Goal: Task Accomplishment & Management: Manage account settings

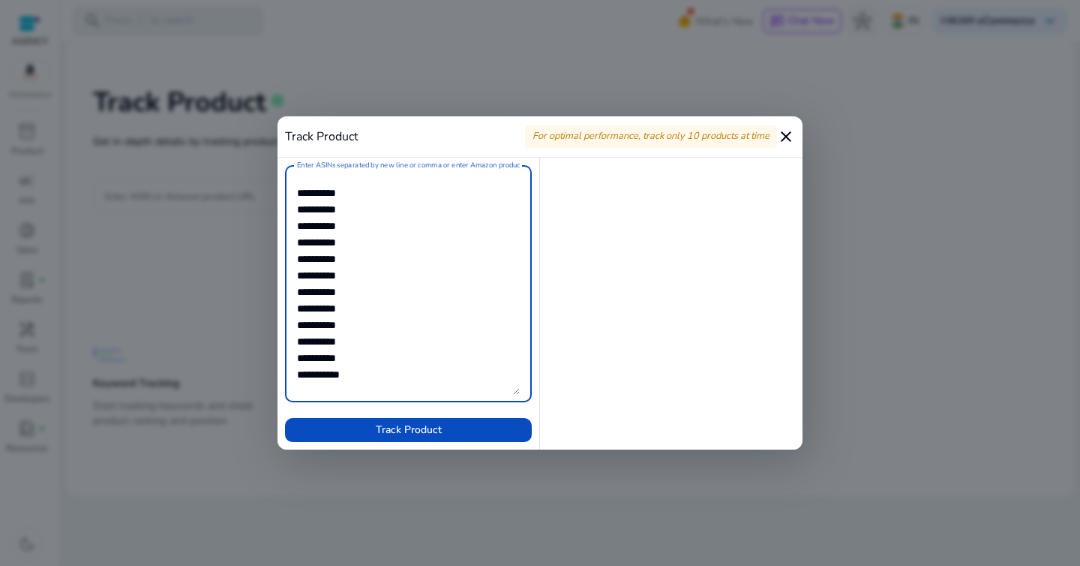
scroll to position [3, 0]
click at [386, 368] on textarea "Enter ASINs separated by new line or comma or enter Amazon product page URL" at bounding box center [408, 284] width 223 height 222
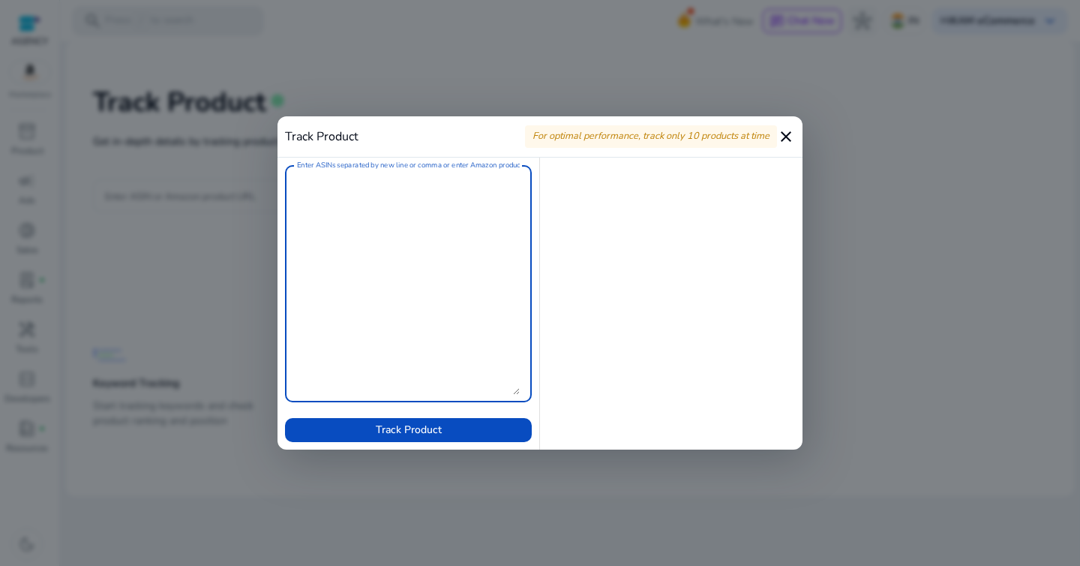
scroll to position [0, 0]
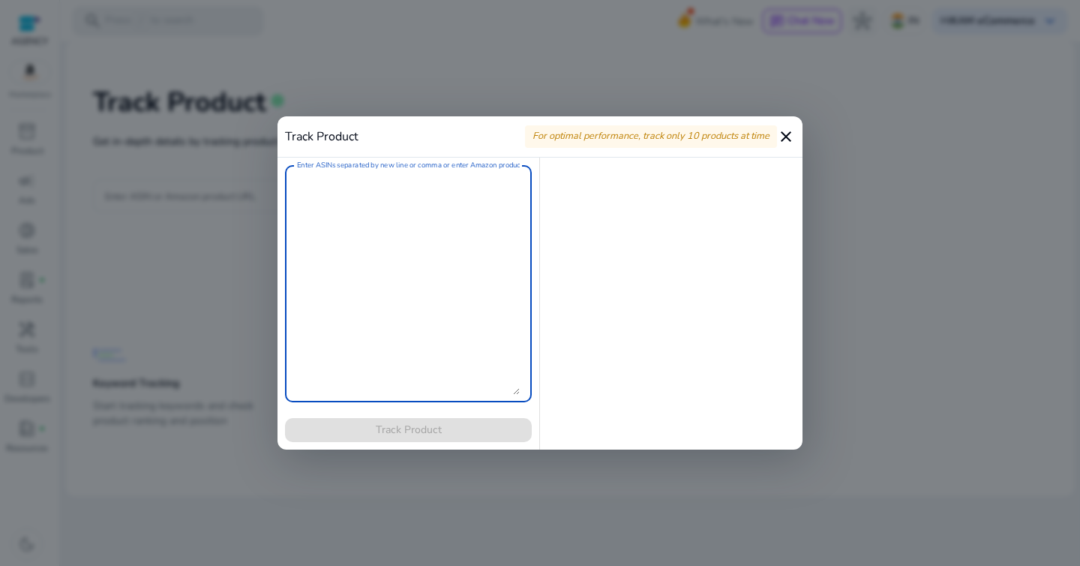
paste textarea "**********"
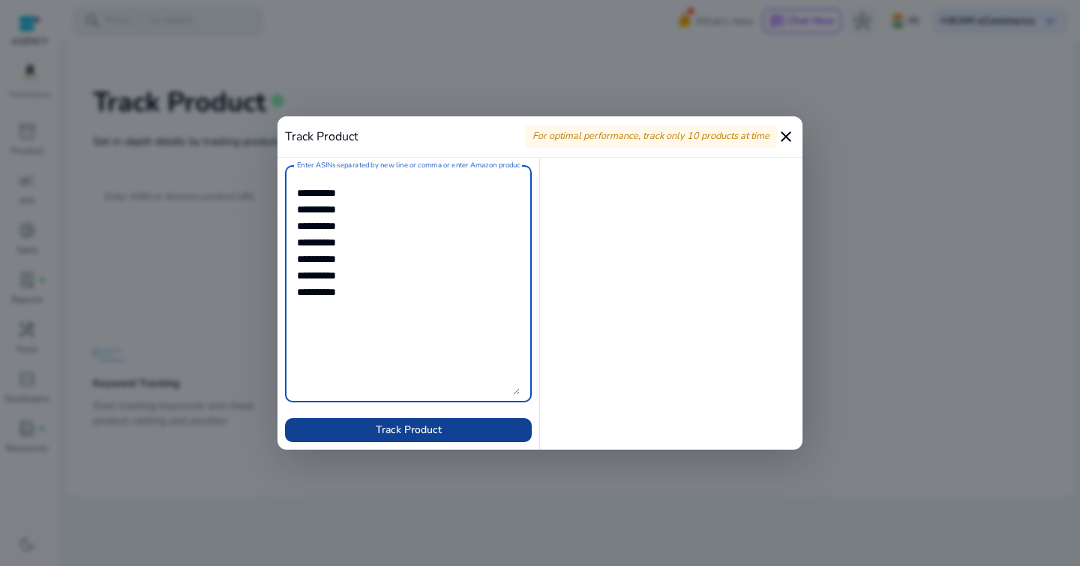
type textarea "**********"
click at [407, 437] on span at bounding box center [408, 430] width 247 height 36
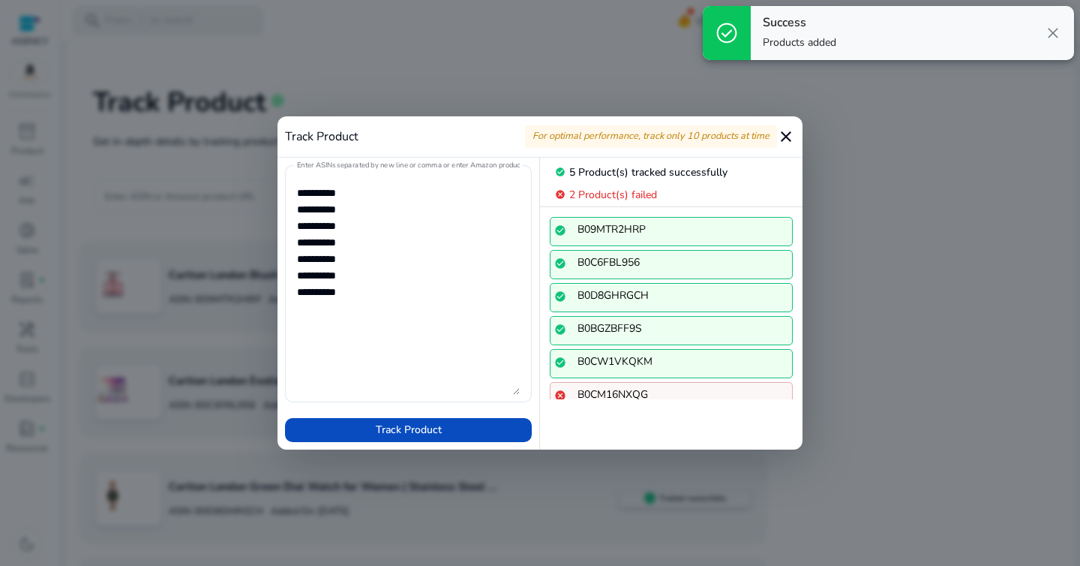
click at [783, 137] on mat-icon "close" at bounding box center [786, 137] width 18 height 18
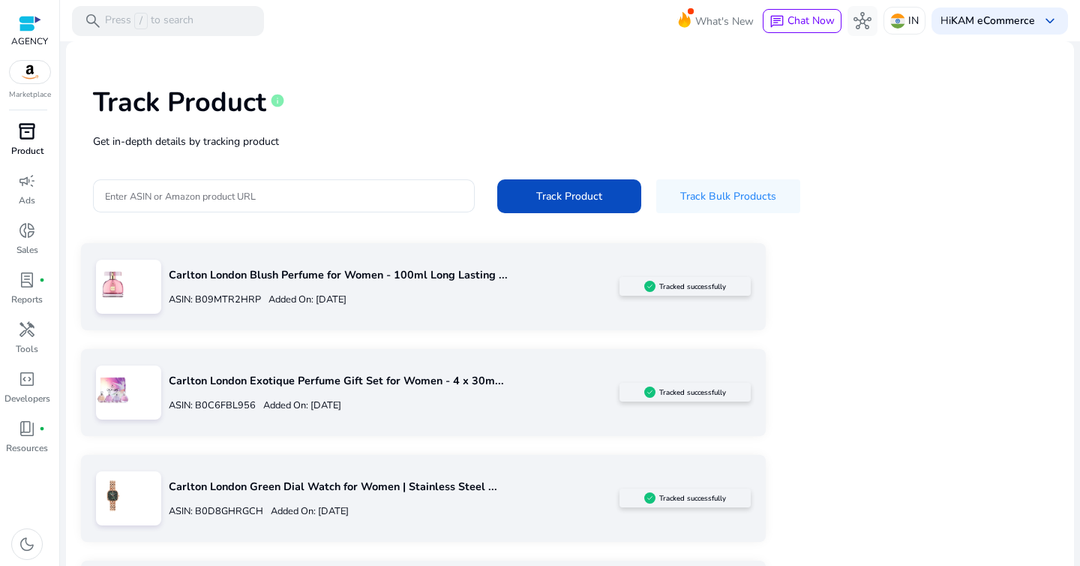
click at [29, 140] on span "inventory_2" at bounding box center [27, 131] width 18 height 18
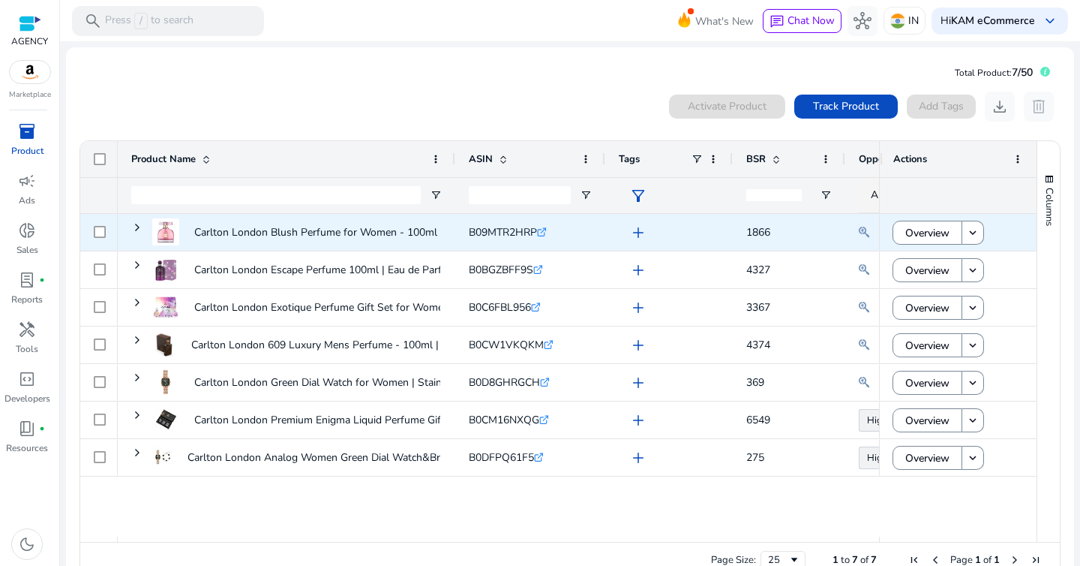
click at [635, 235] on span "add" at bounding box center [638, 233] width 18 height 18
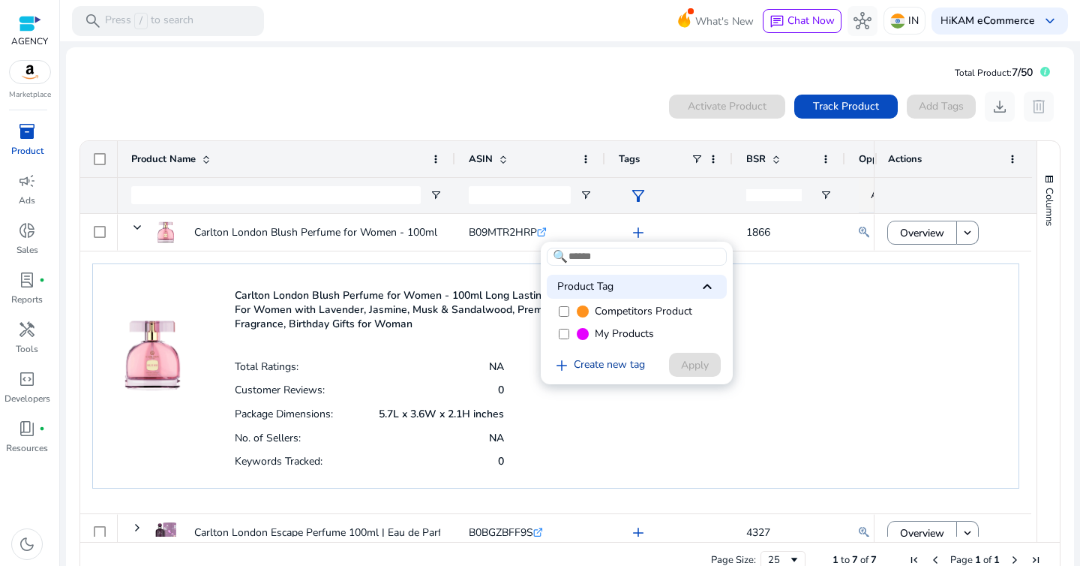
click at [592, 363] on link "add Create new tag" at bounding box center [599, 365] width 104 height 18
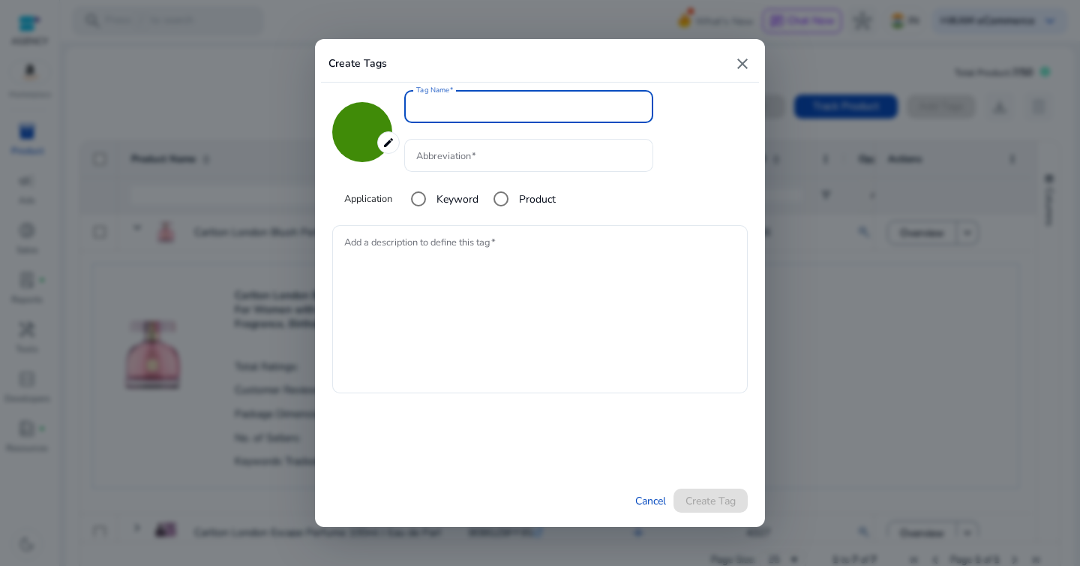
type input "*******"
click at [445, 272] on textarea "Add a description to define this tag" at bounding box center [540, 309] width 392 height 153
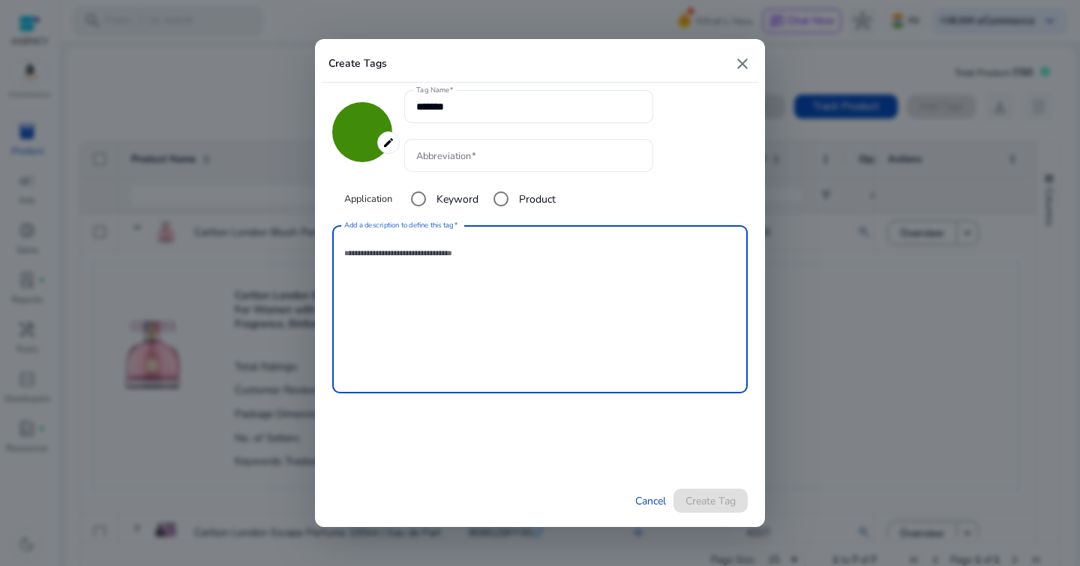
click at [458, 161] on input "Abbreviation" at bounding box center [528, 155] width 225 height 17
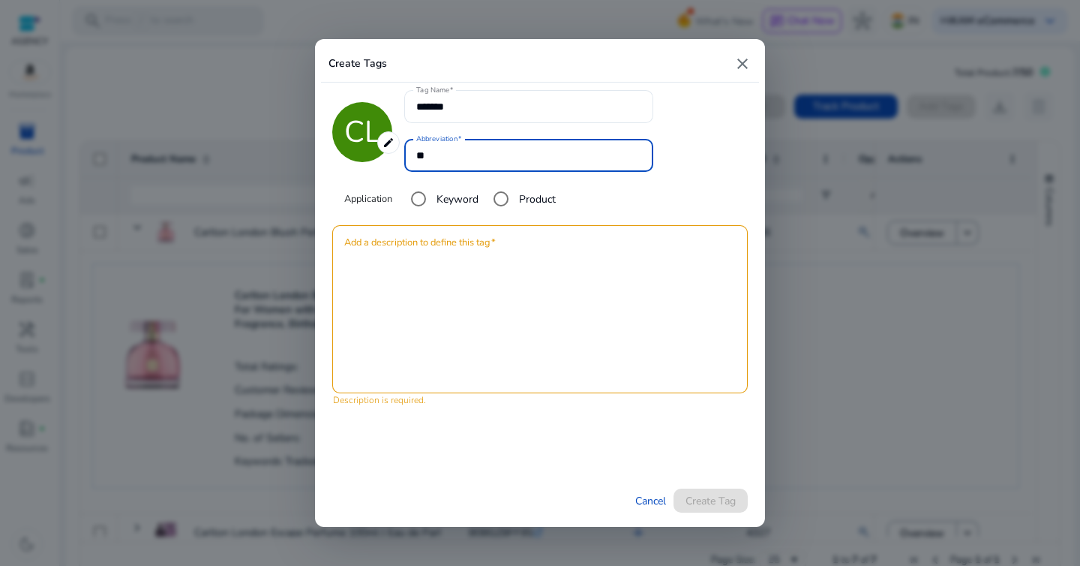
type input "**"
click at [510, 302] on textarea "Add a description to define this tag" at bounding box center [540, 309] width 392 height 153
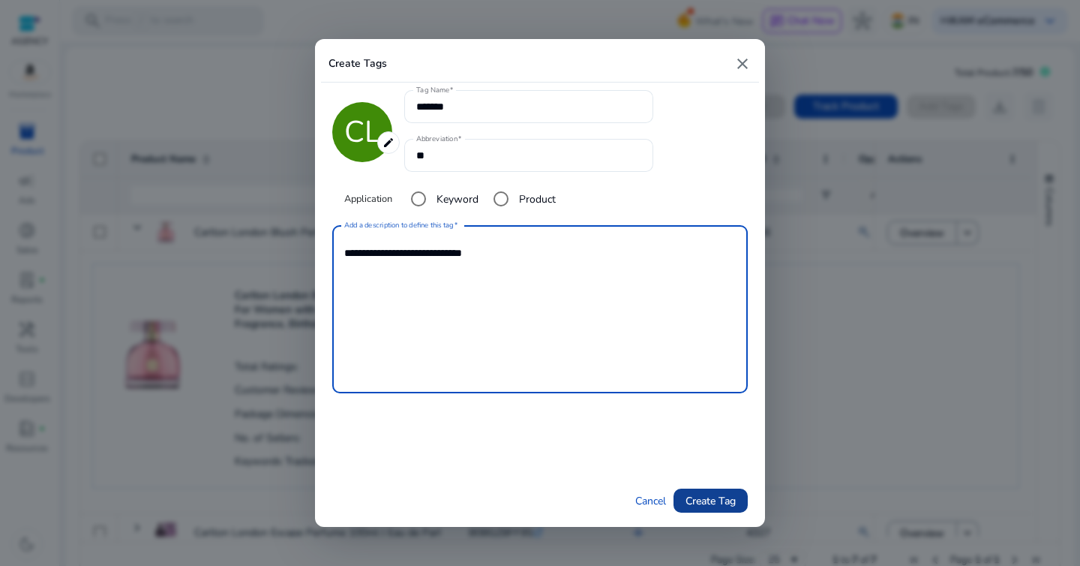
type textarea "**********"
click at [716, 497] on span "Create Tag" at bounding box center [711, 501] width 50 height 16
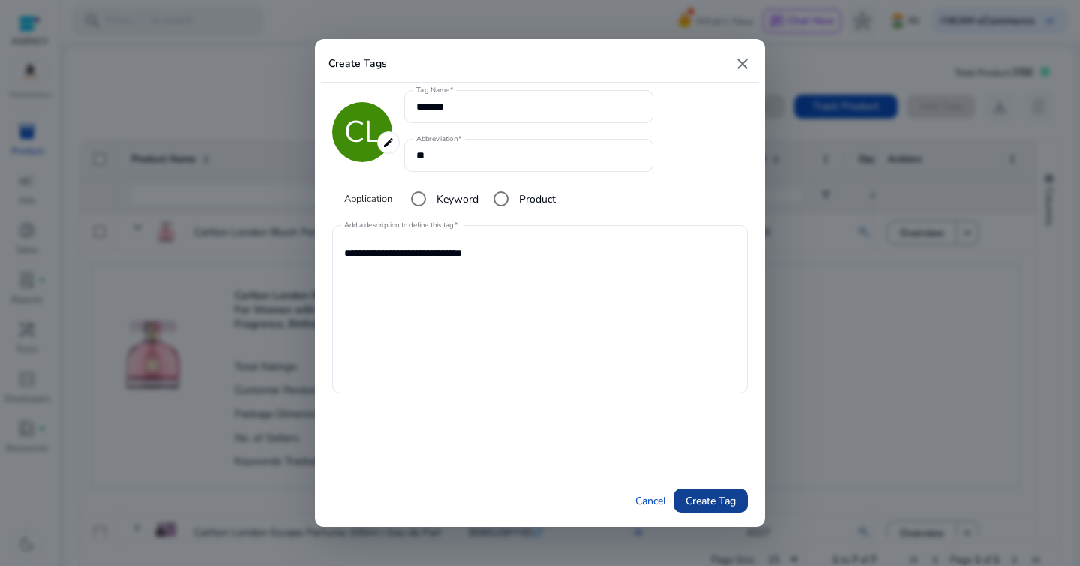
type input "*******"
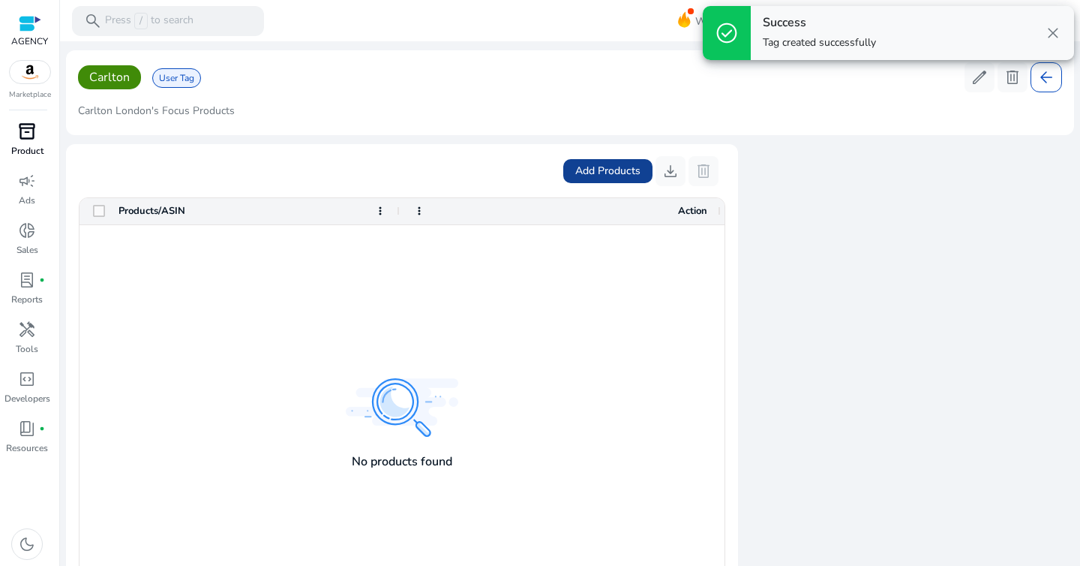
click at [635, 170] on span "Add Products" at bounding box center [607, 171] width 65 height 16
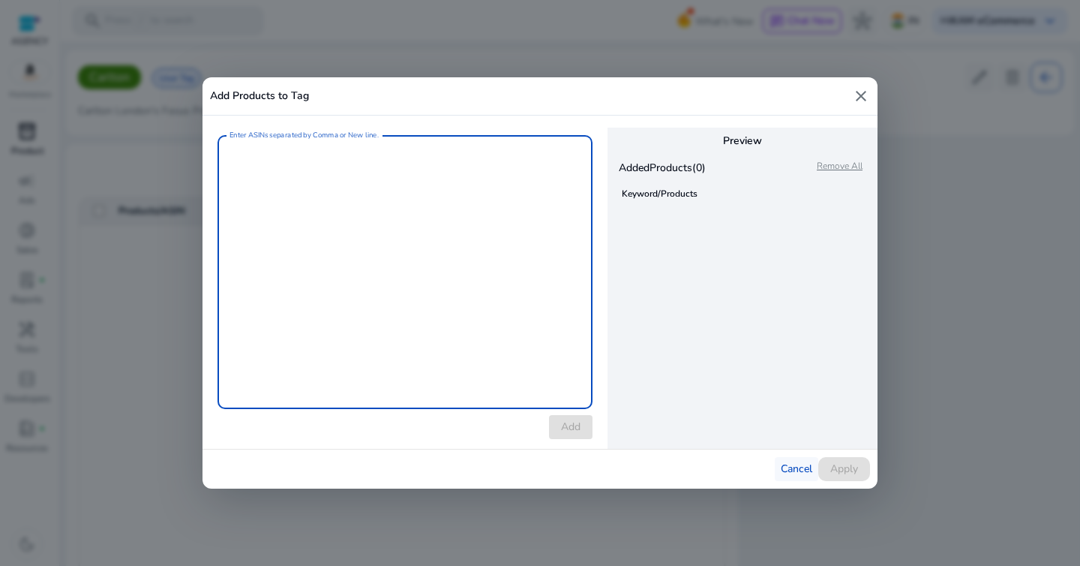
click at [784, 474] on span "Cancel" at bounding box center [797, 469] width 32 height 16
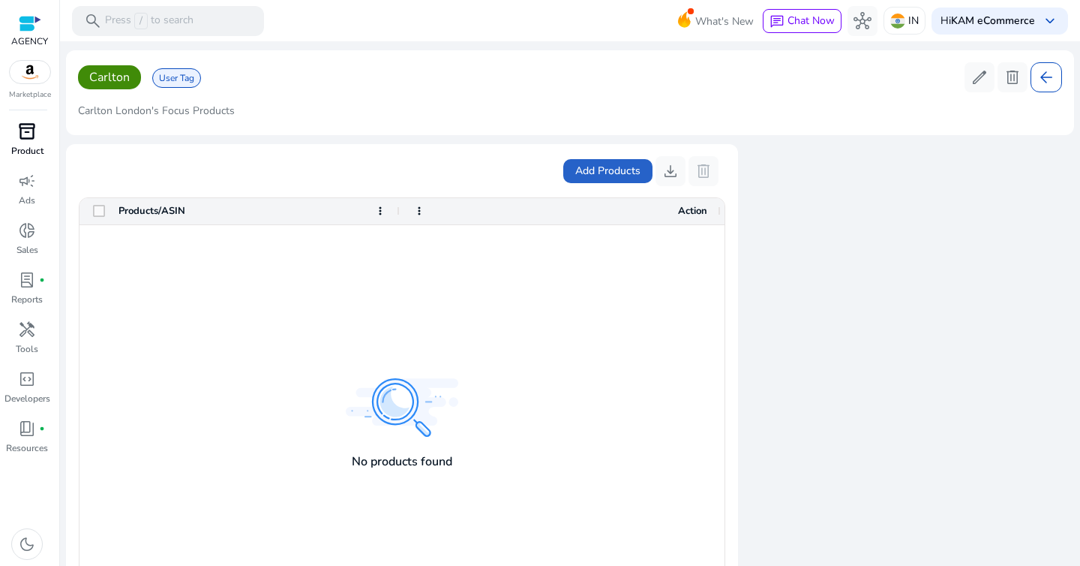
click at [27, 148] on p "Product" at bounding box center [27, 151] width 32 height 14
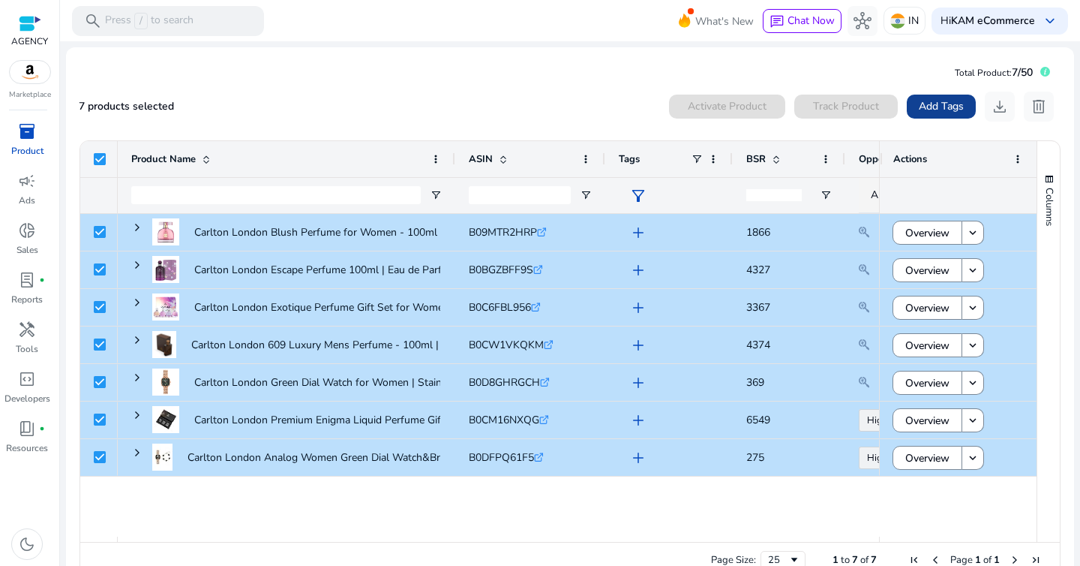
click at [919, 110] on span "Add Tags" at bounding box center [941, 106] width 45 height 16
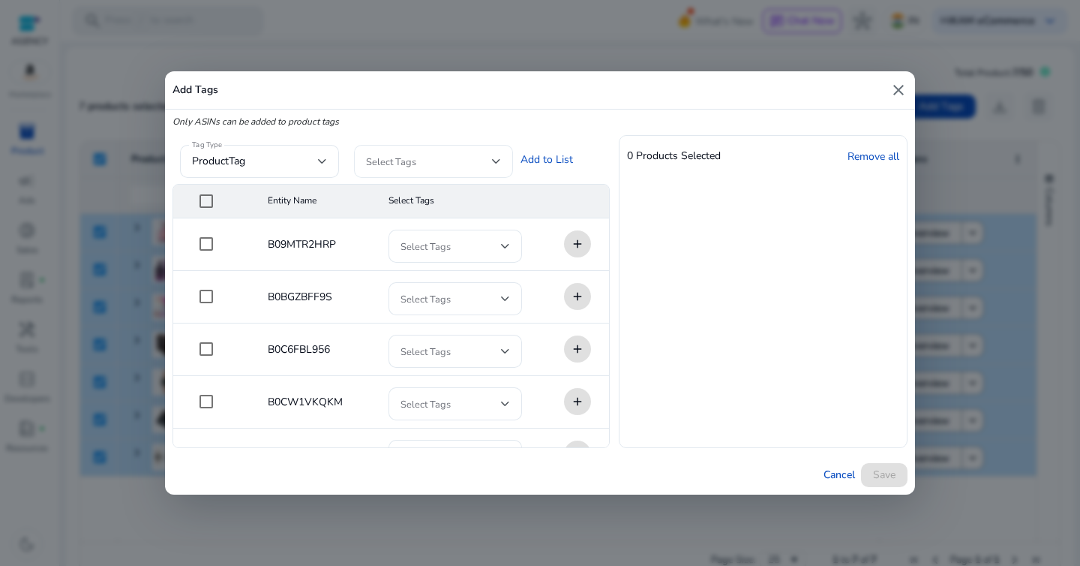
click at [439, 166] on span at bounding box center [429, 161] width 126 height 17
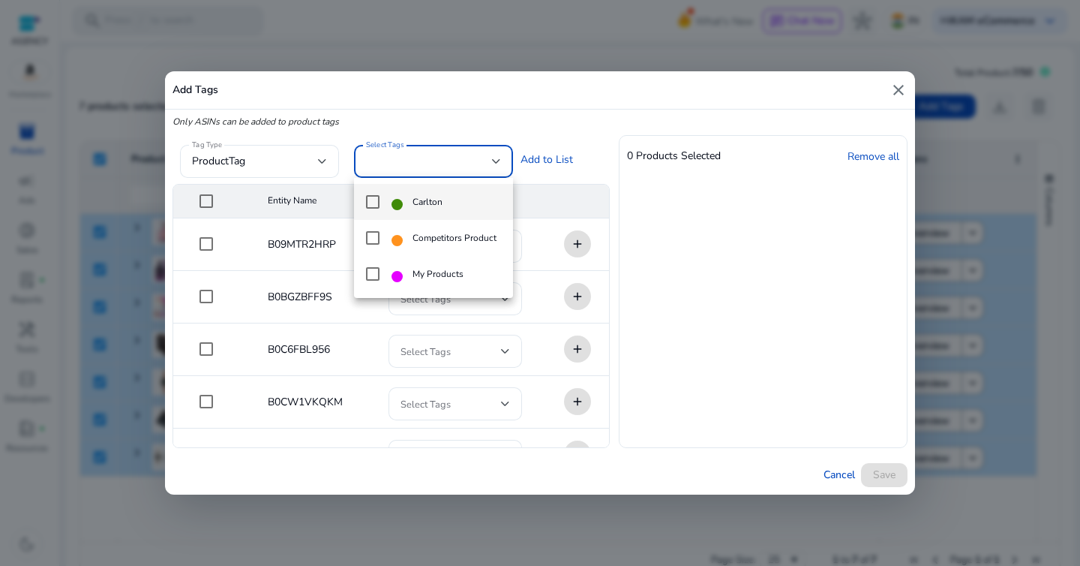
click at [377, 202] on mat-pseudo-checkbox at bounding box center [373, 202] width 14 height 14
click at [534, 137] on div at bounding box center [540, 283] width 1080 height 566
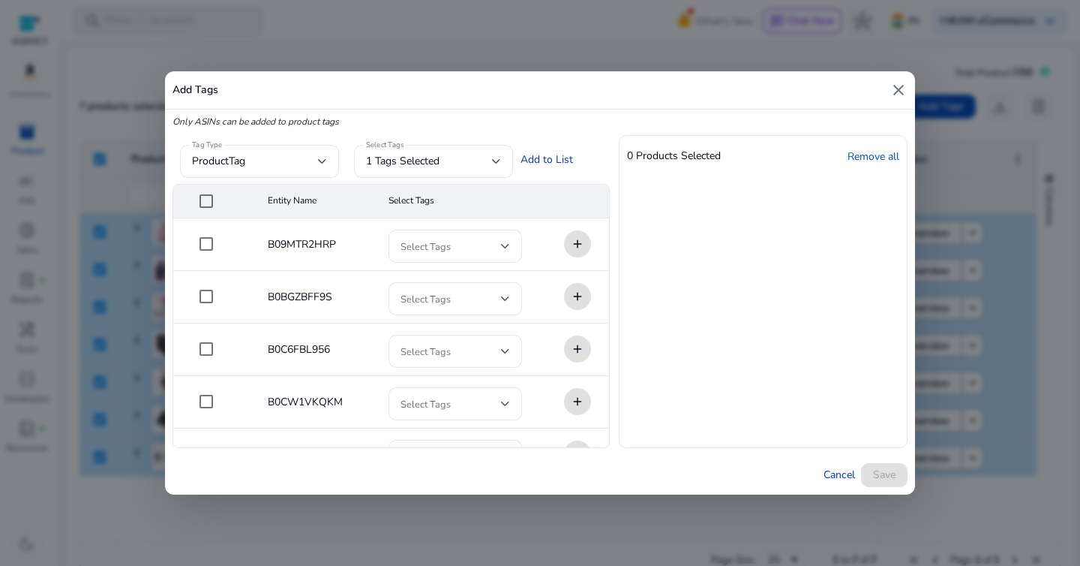
click at [547, 158] on link "Add to List" at bounding box center [547, 160] width 53 height 16
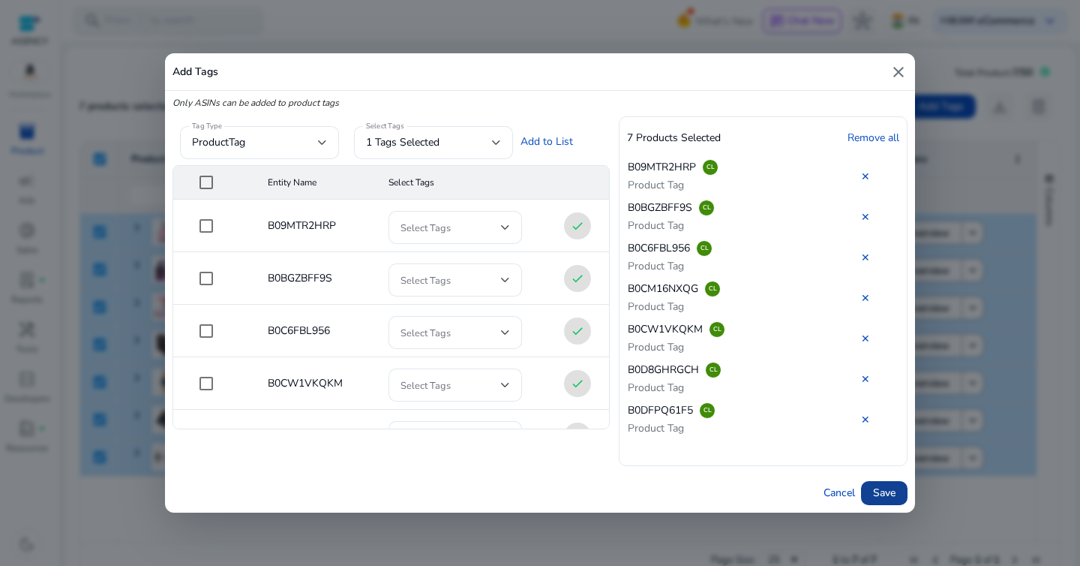
click at [898, 495] on span at bounding box center [884, 493] width 47 height 36
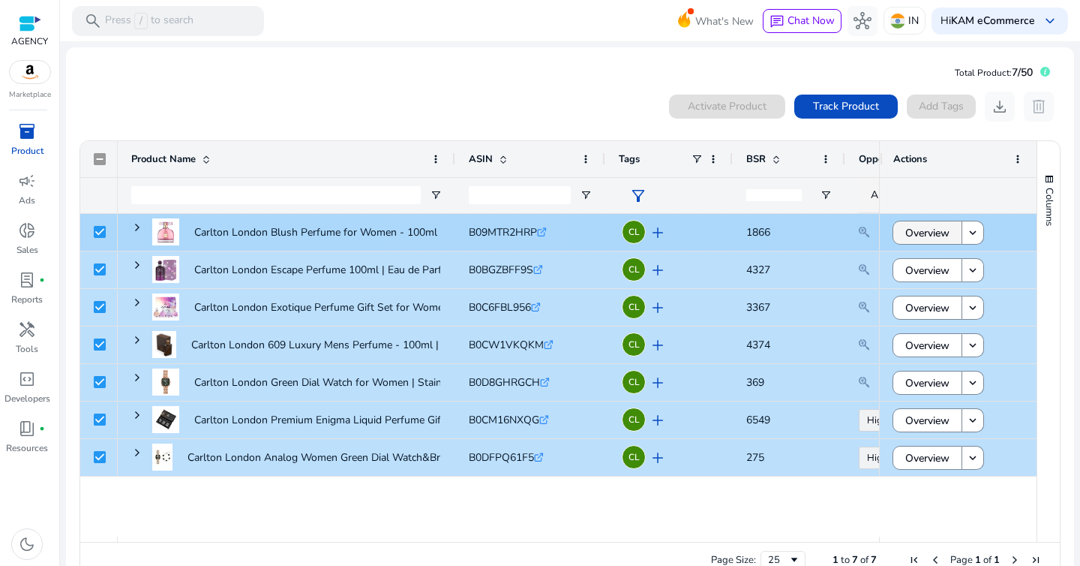
click at [927, 236] on span "Overview" at bounding box center [928, 233] width 44 height 31
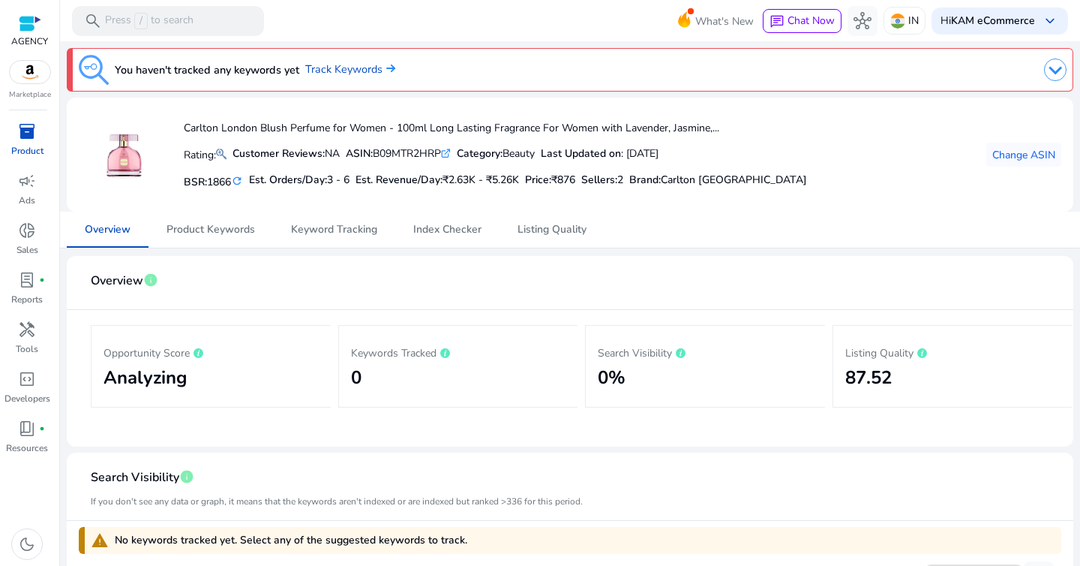
click at [927, 236] on div "Overview Product Keywords Keyword Tracking Index Checker Listing Quality" at bounding box center [570, 230] width 1007 height 36
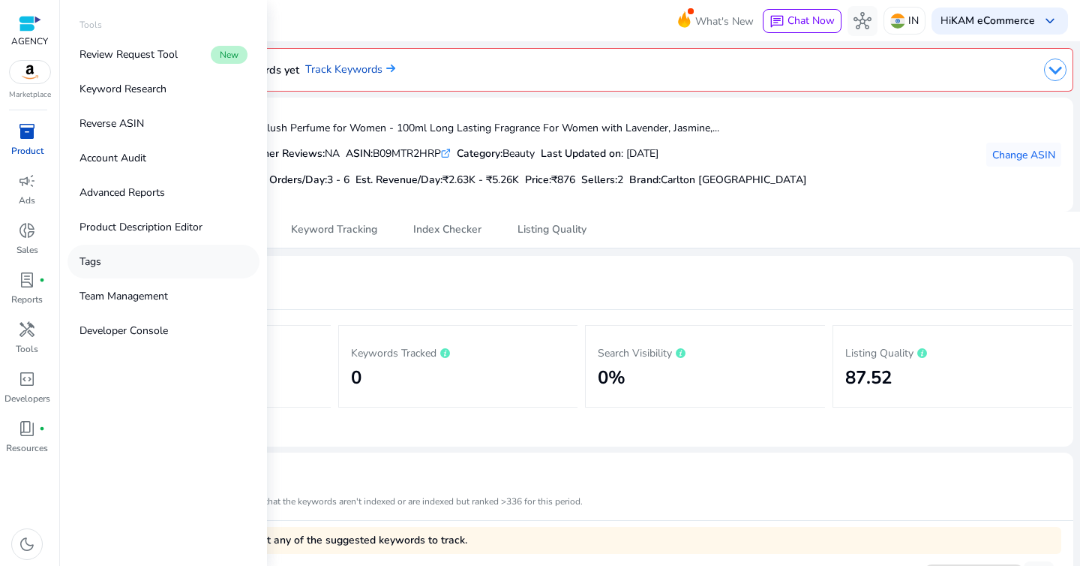
click at [92, 260] on p "Tags" at bounding box center [91, 262] width 22 height 16
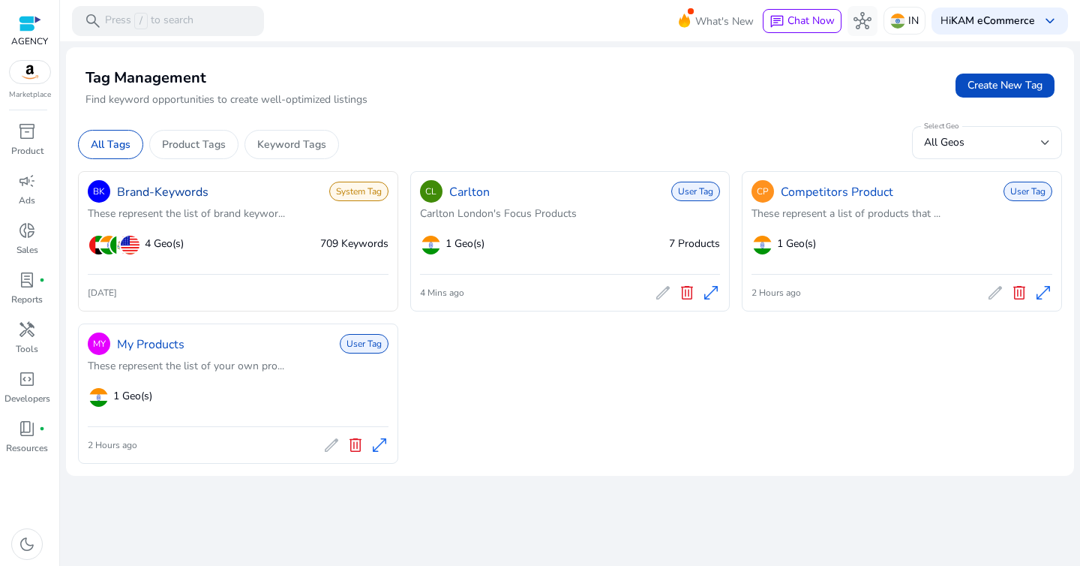
click at [182, 197] on link "Brand-Keywords" at bounding box center [163, 192] width 92 height 18
click at [359, 446] on span "delete" at bounding box center [356, 445] width 18 height 18
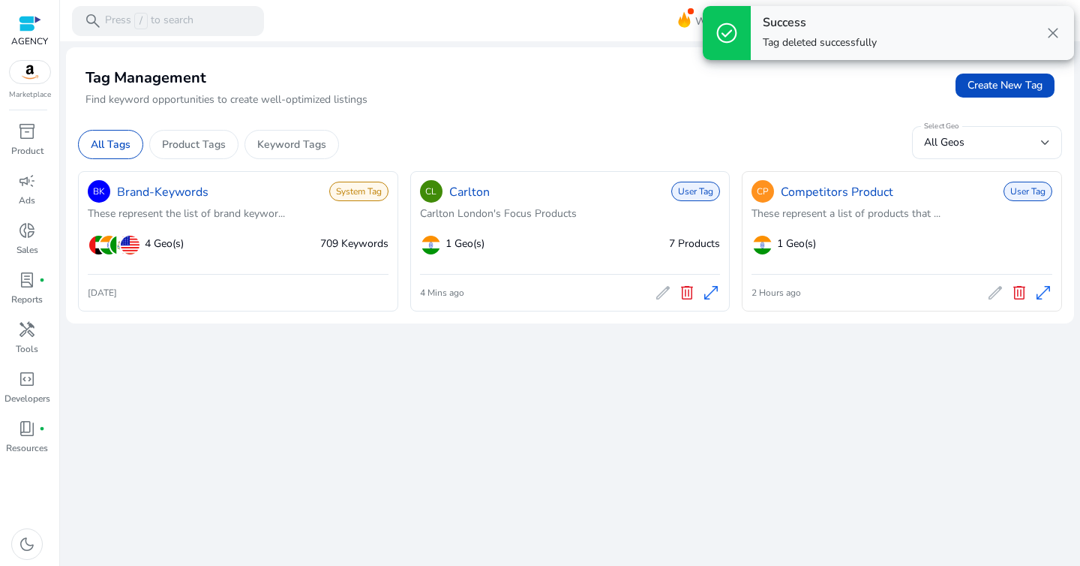
click at [1021, 296] on span "delete" at bounding box center [1020, 293] width 18 height 18
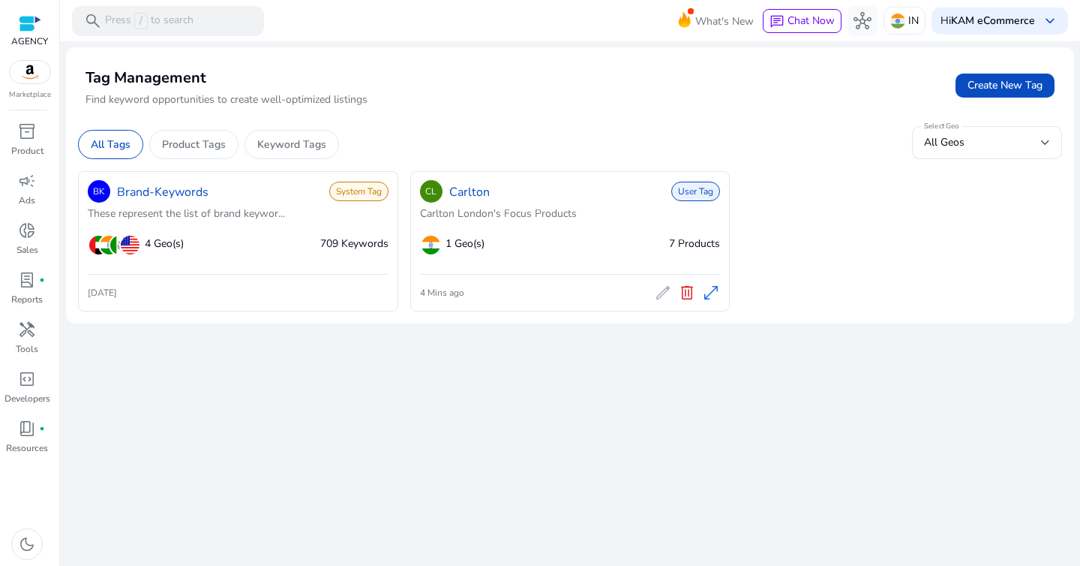
click at [347, 250] on span "709 Keywords" at bounding box center [354, 243] width 68 height 14
click at [154, 186] on link "Brand-Keywords" at bounding box center [163, 192] width 92 height 18
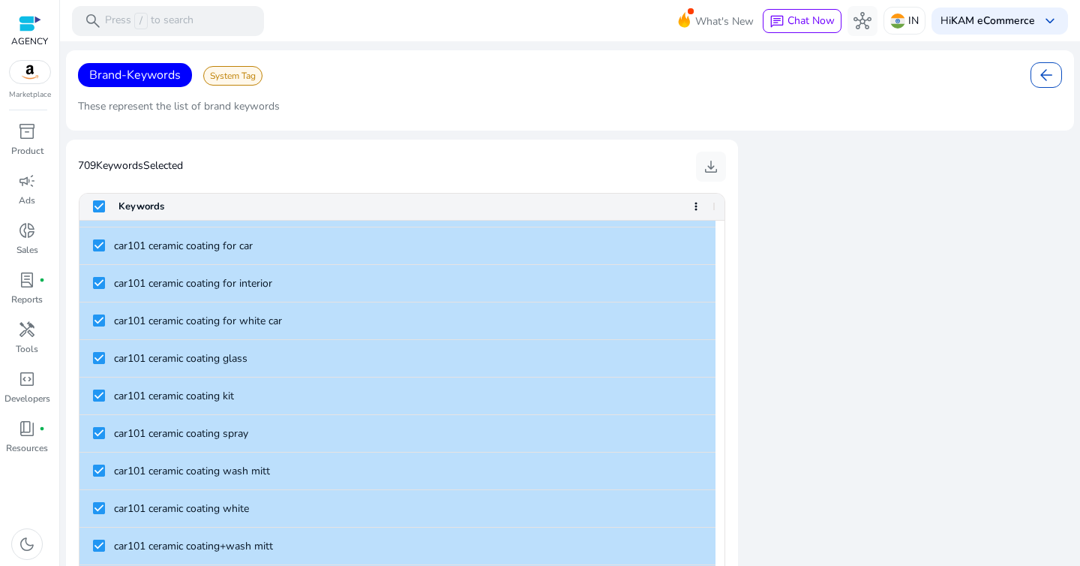
click at [689, 203] on div "Keywords" at bounding box center [411, 207] width 584 height 26
click at [691, 203] on span at bounding box center [696, 206] width 12 height 12
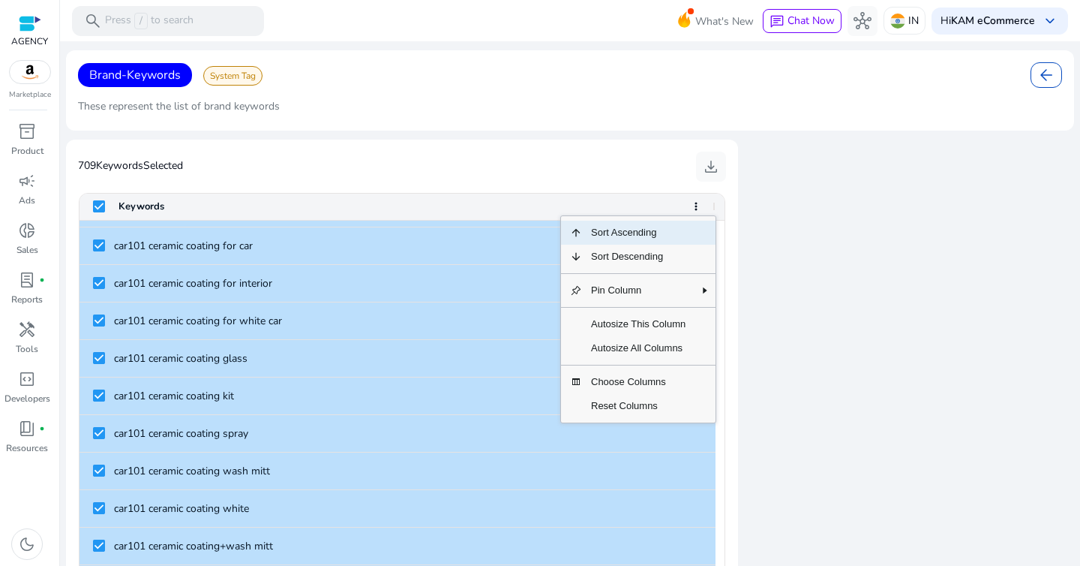
click at [509, 183] on mat-card "709 Keywords Selected download Press ENTER to sort. Press Space to toggle all r…" at bounding box center [402, 375] width 672 height 470
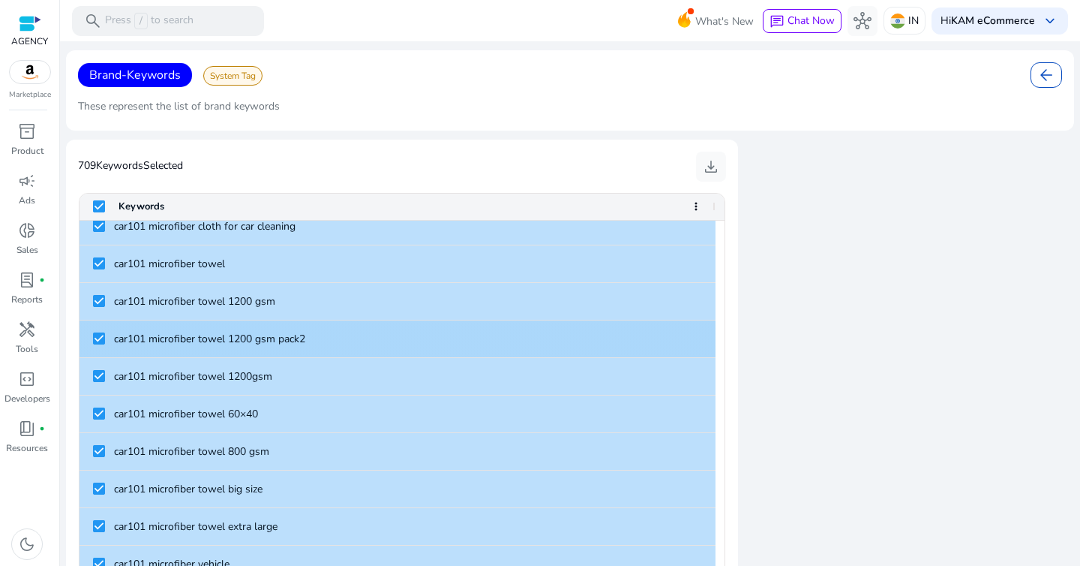
scroll to position [7663, 0]
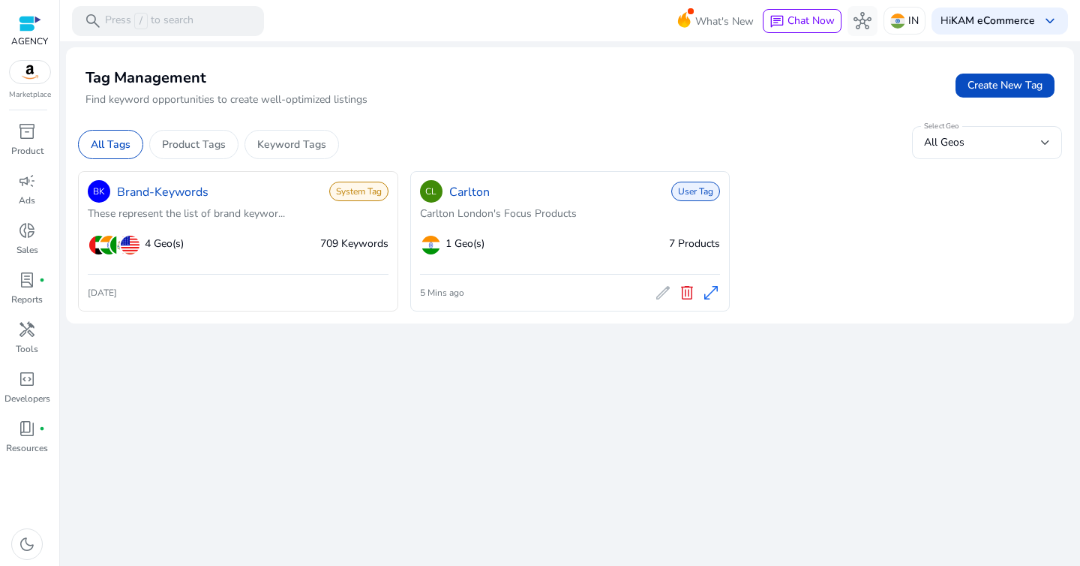
click at [353, 245] on span "709 Keywords" at bounding box center [354, 243] width 68 height 14
click at [285, 135] on div "Keyword Tags" at bounding box center [292, 144] width 95 height 29
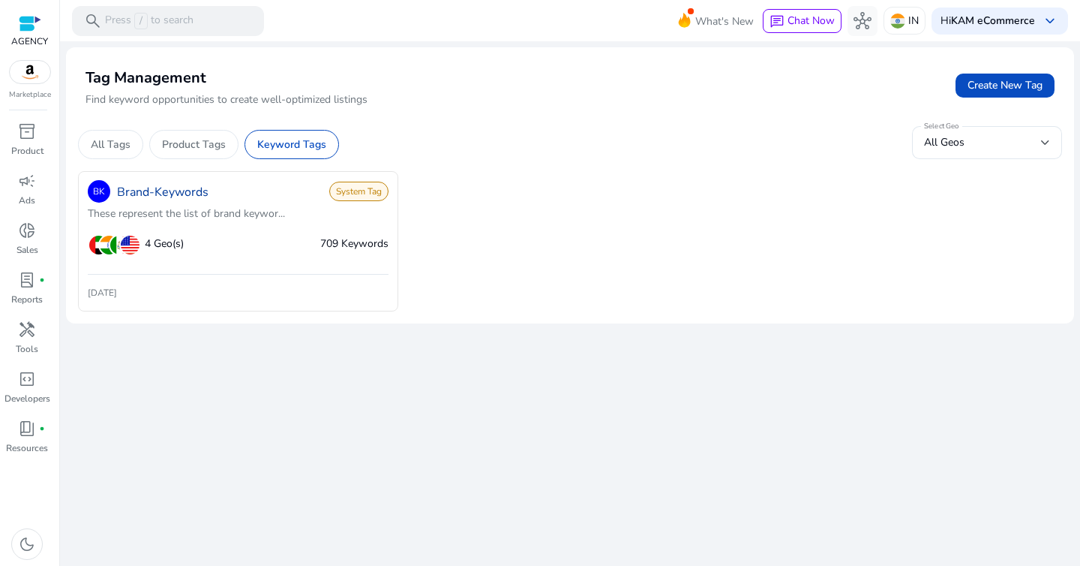
click at [176, 198] on link "Brand-Keywords" at bounding box center [163, 192] width 92 height 18
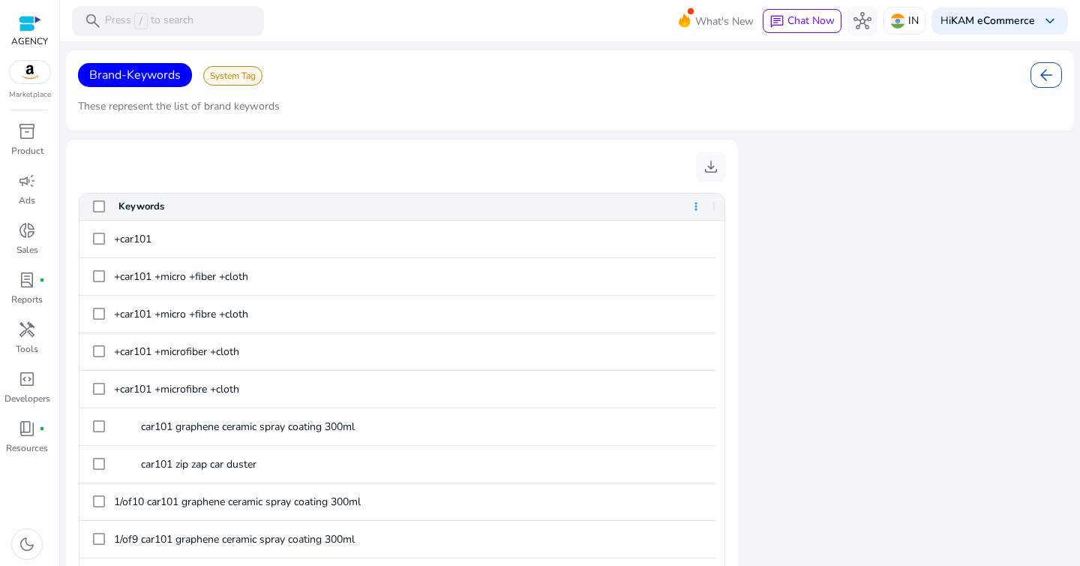
click at [696, 202] on span at bounding box center [696, 206] width 12 height 12
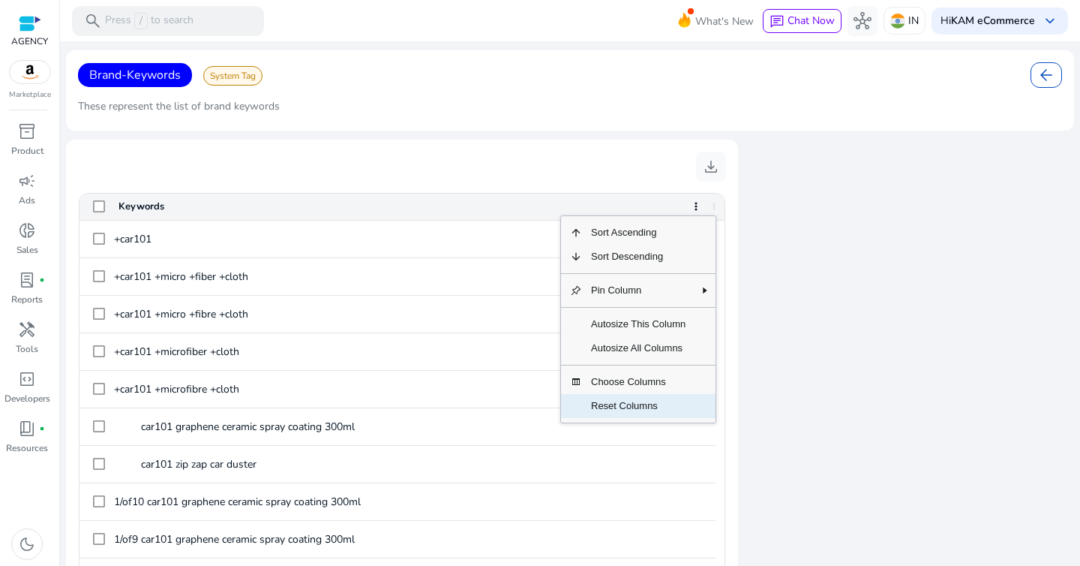
click at [655, 403] on span "Reset Columns" at bounding box center [638, 406] width 113 height 24
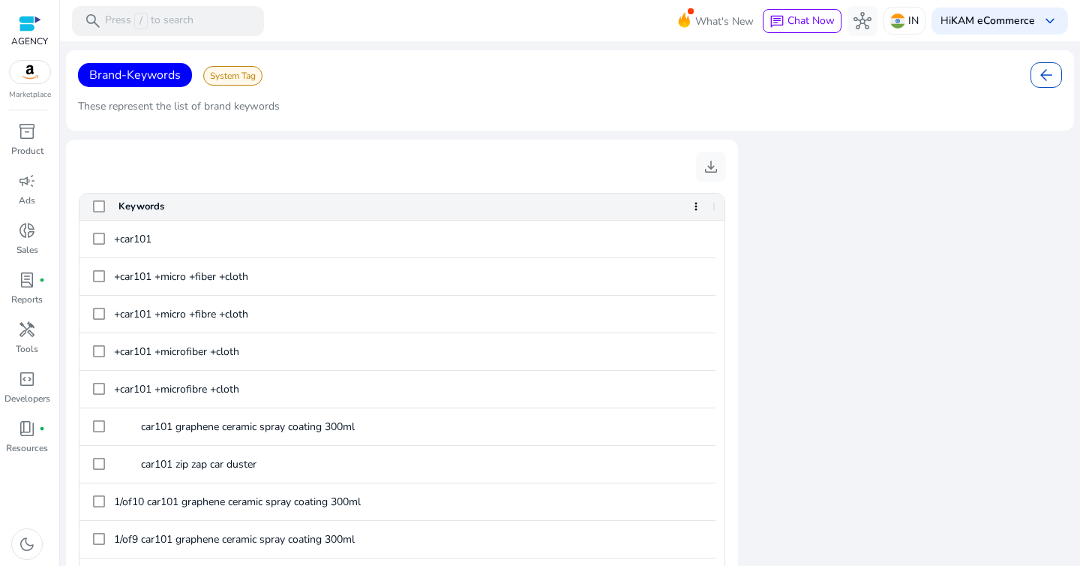
click at [98, 212] on div "Keywords" at bounding box center [398, 207] width 636 height 26
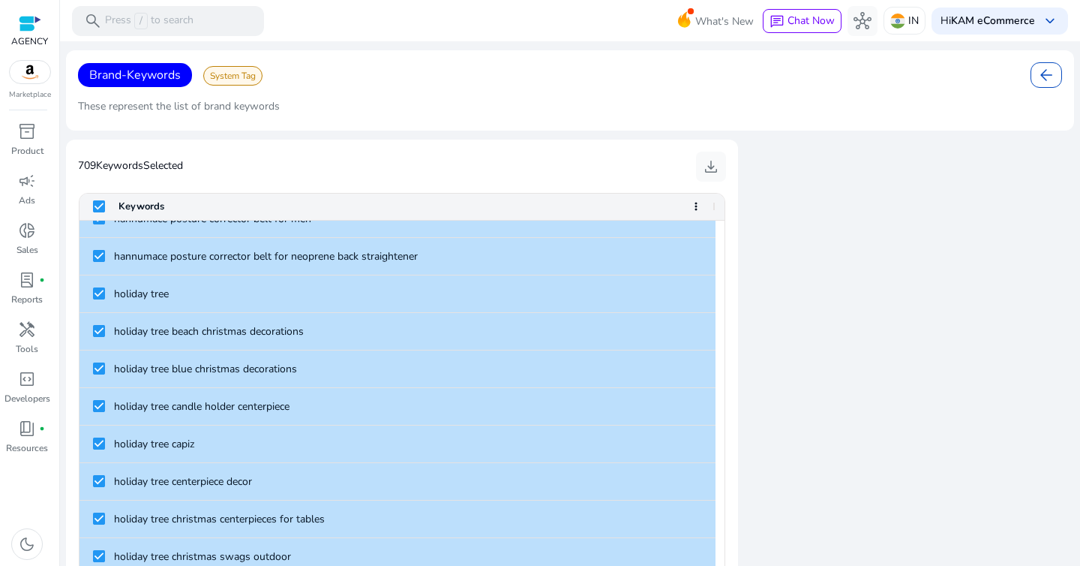
click at [520, 181] on mat-card "709 Keywords Selected download Press ENTER to sort. Press Space to toggle all r…" at bounding box center [402, 375] width 672 height 470
click at [26, 279] on span "lab_profile" at bounding box center [27, 280] width 18 height 18
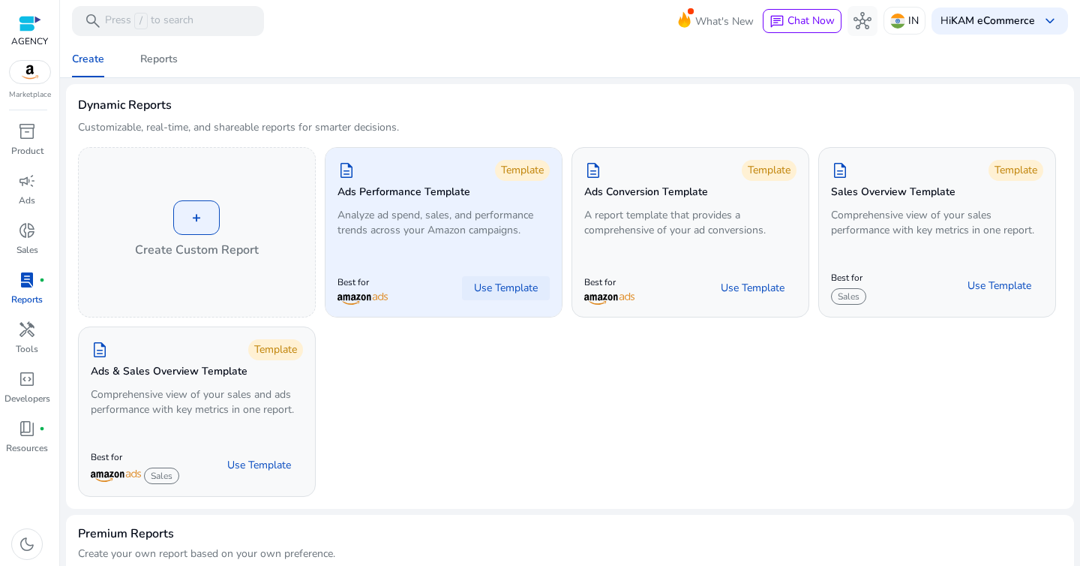
click at [515, 296] on span at bounding box center [506, 288] width 88 height 36
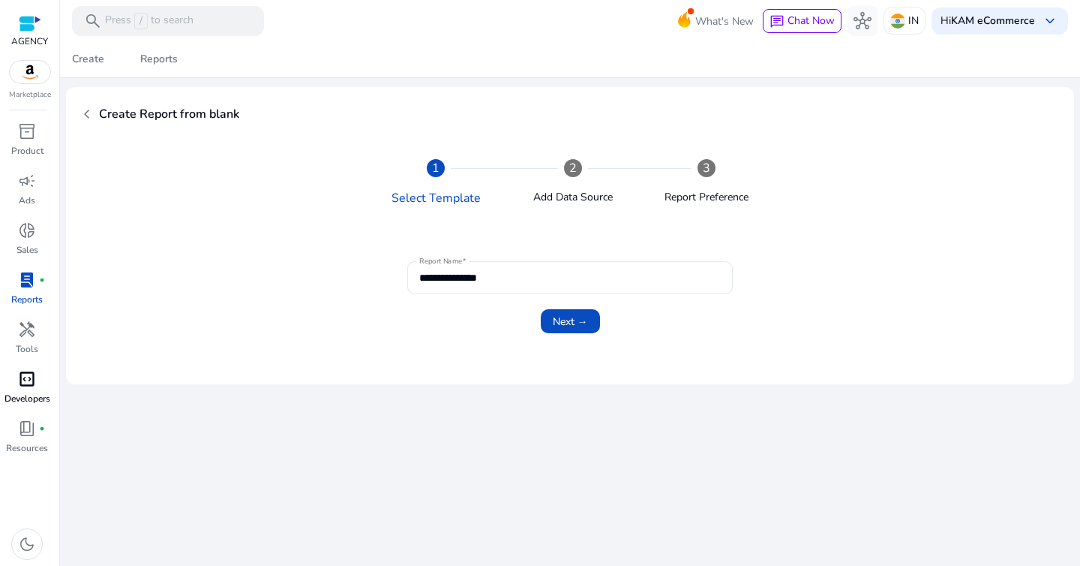
click at [29, 380] on span "code_blocks" at bounding box center [27, 379] width 18 height 18
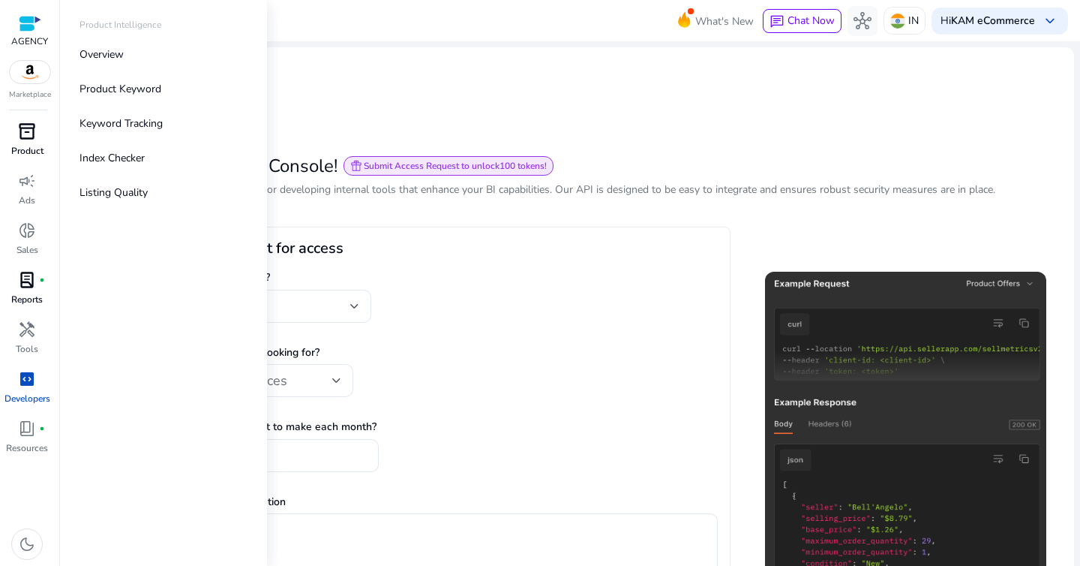
click at [29, 140] on span "inventory_2" at bounding box center [27, 131] width 18 height 18
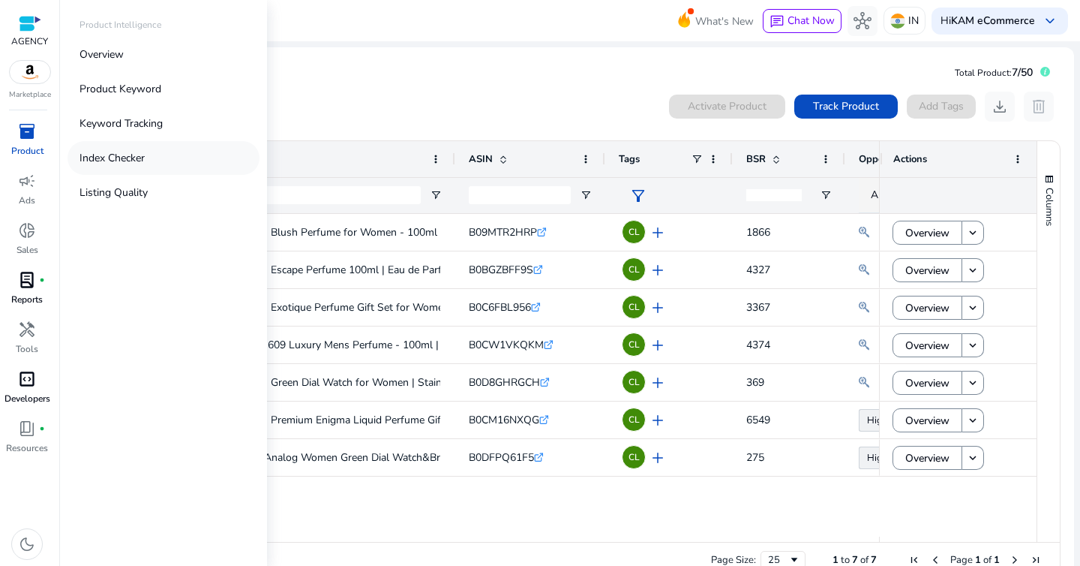
click at [115, 149] on link "Index Checker" at bounding box center [164, 158] width 192 height 34
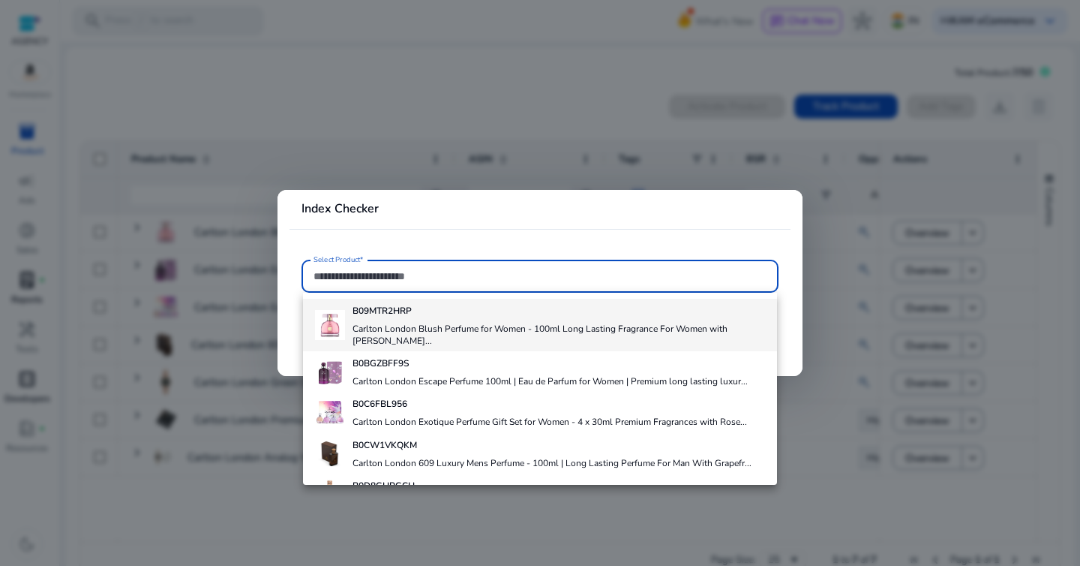
click at [382, 323] on h4 "Carlton London Blush Perfume for Women - 100ml Long Lasting Fragrance For Women…" at bounding box center [559, 335] width 413 height 24
type input "**********"
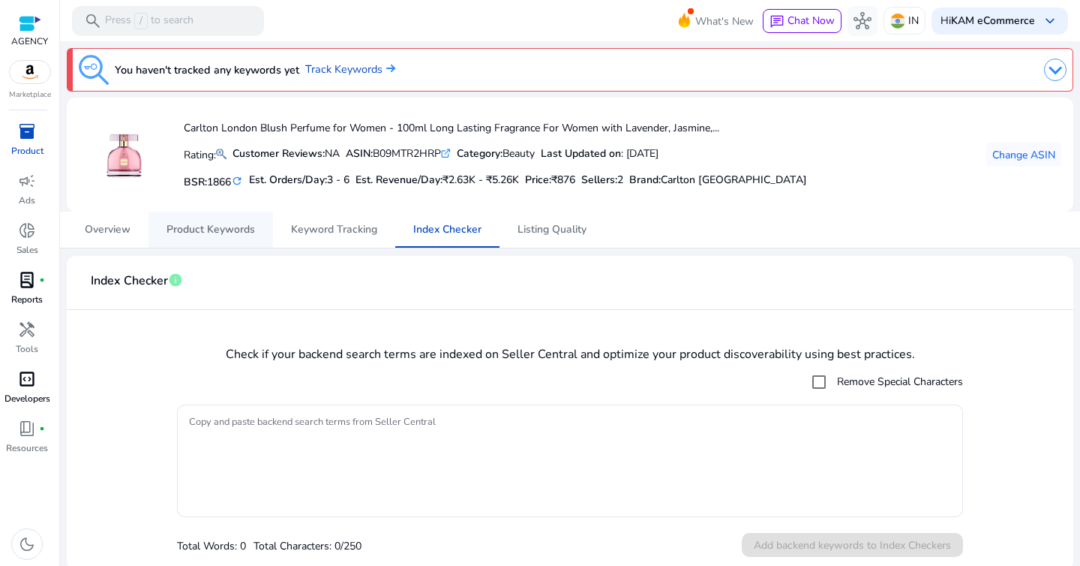
click at [240, 230] on span "Product Keywords" at bounding box center [211, 229] width 89 height 11
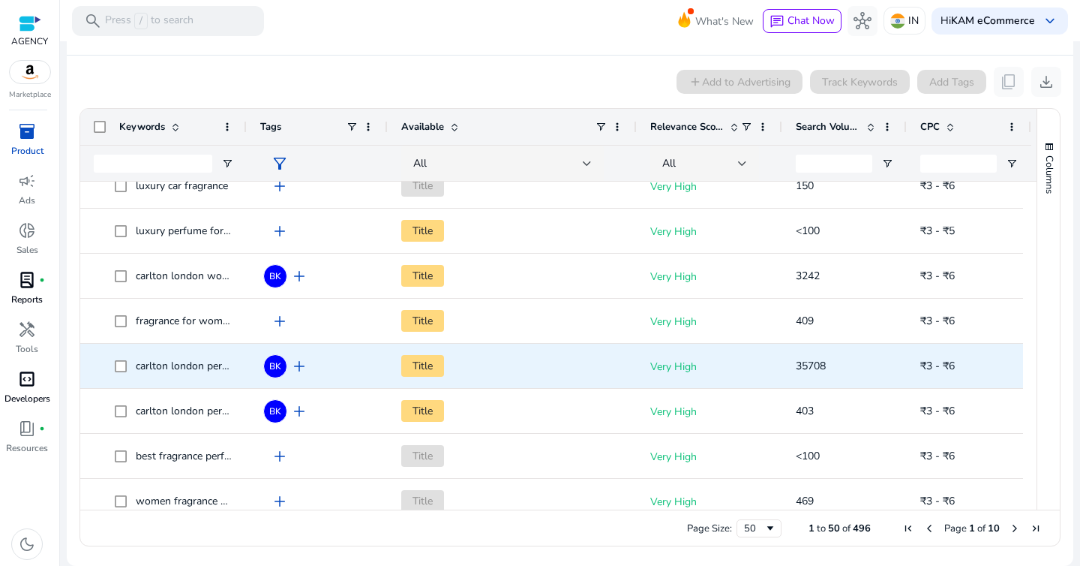
scroll to position [125, 0]
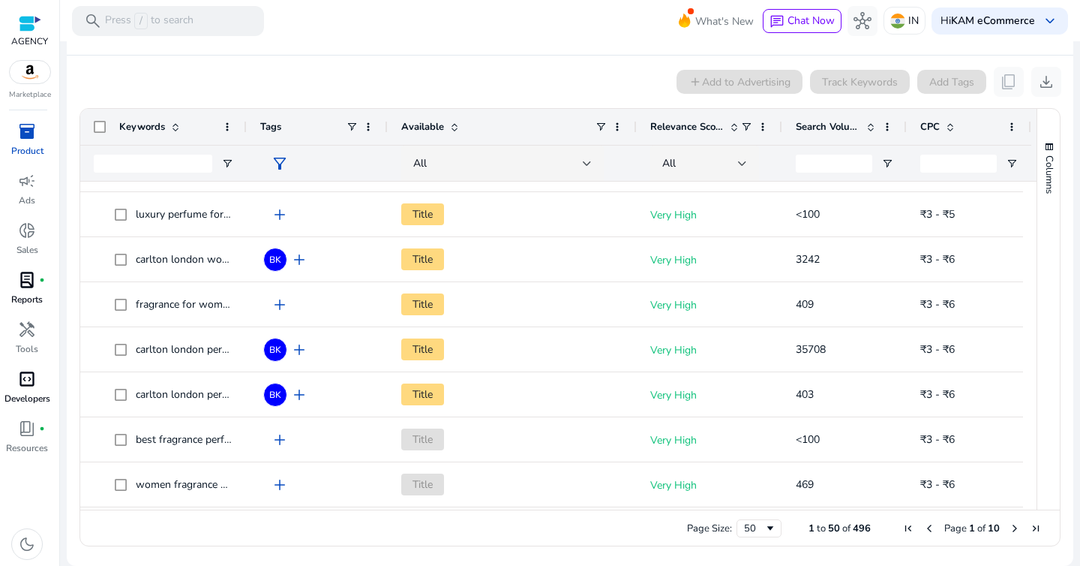
click at [28, 140] on span "inventory_2" at bounding box center [27, 131] width 18 height 18
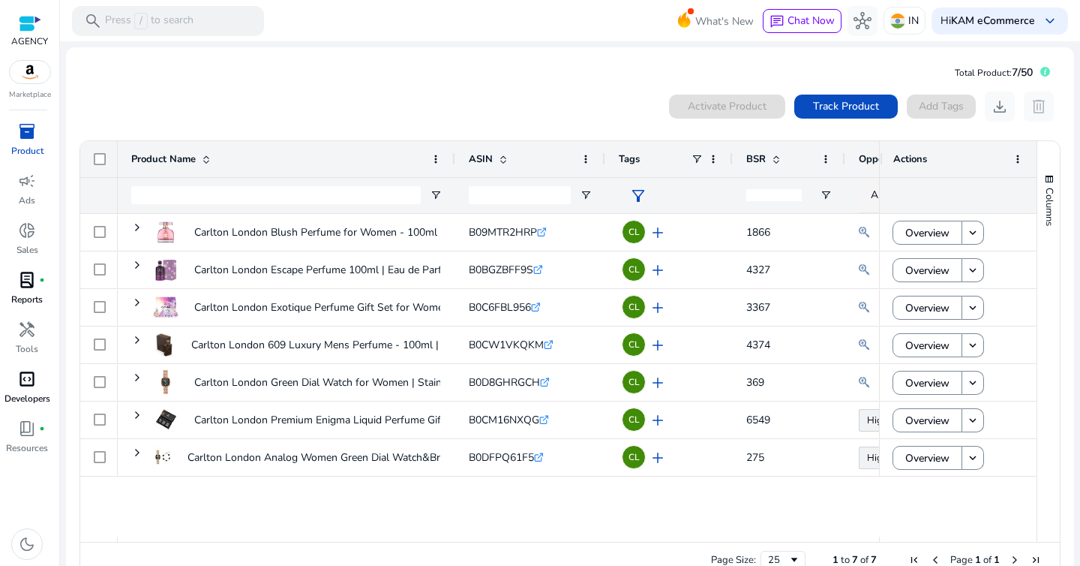
click at [446, 111] on div "0 products selected Activate Product Track Product Add Tags download delete" at bounding box center [570, 107] width 983 height 30
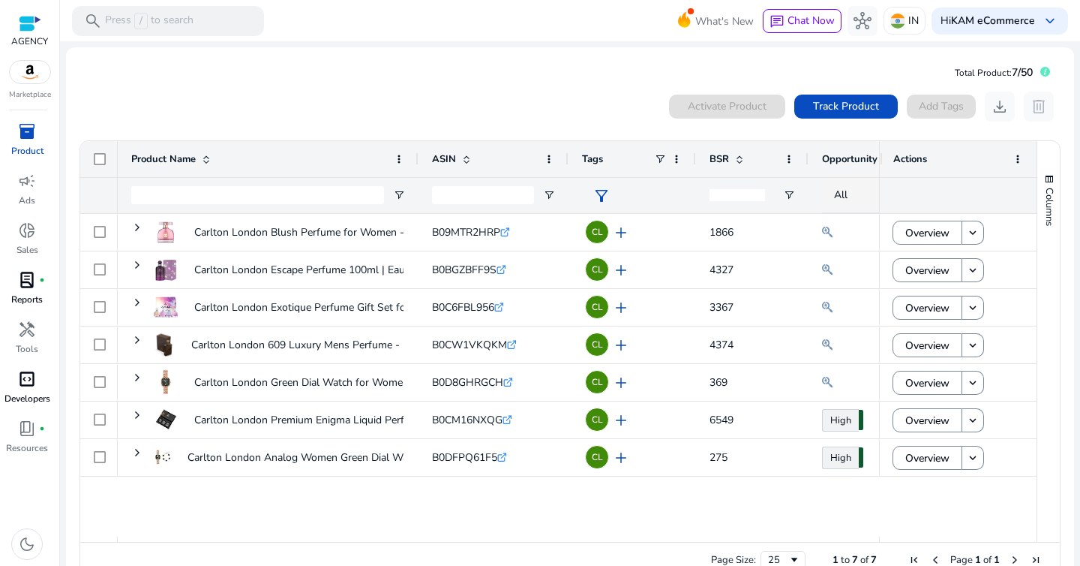
drag, startPoint x: 453, startPoint y: 158, endPoint x: 326, endPoint y: 173, distance: 127.8
click at [326, 173] on div "Product Name" at bounding box center [268, 159] width 301 height 36
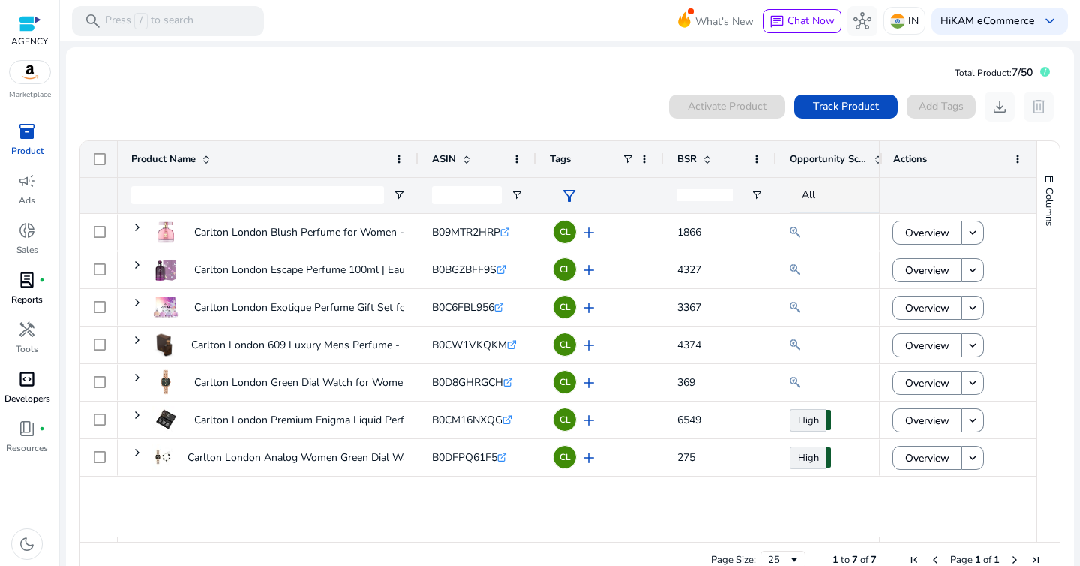
drag, startPoint x: 567, startPoint y: 156, endPoint x: 535, endPoint y: 169, distance: 34.7
click at [535, 169] on div at bounding box center [536, 159] width 6 height 36
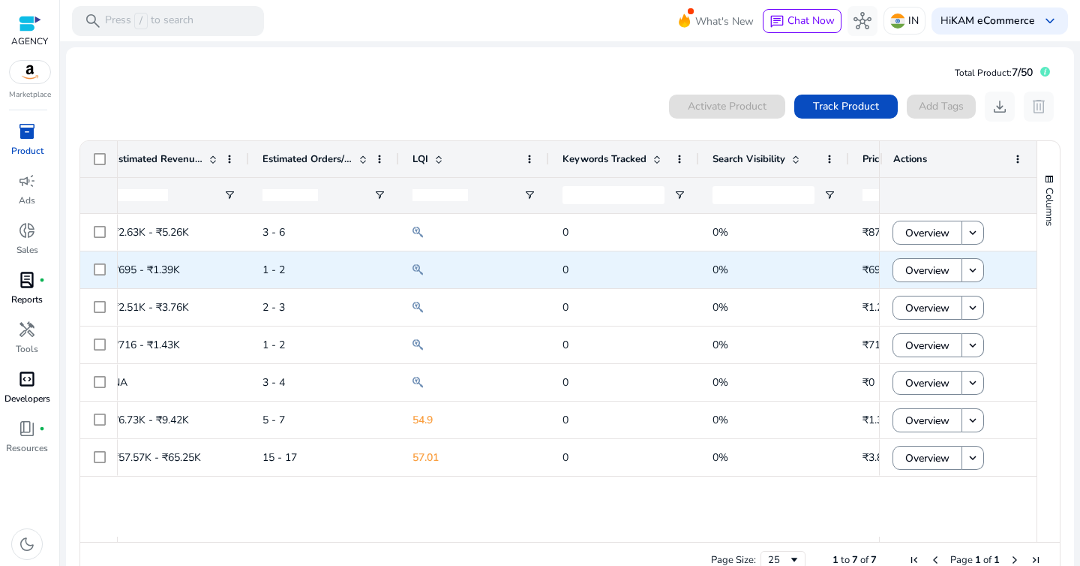
scroll to position [0, 928]
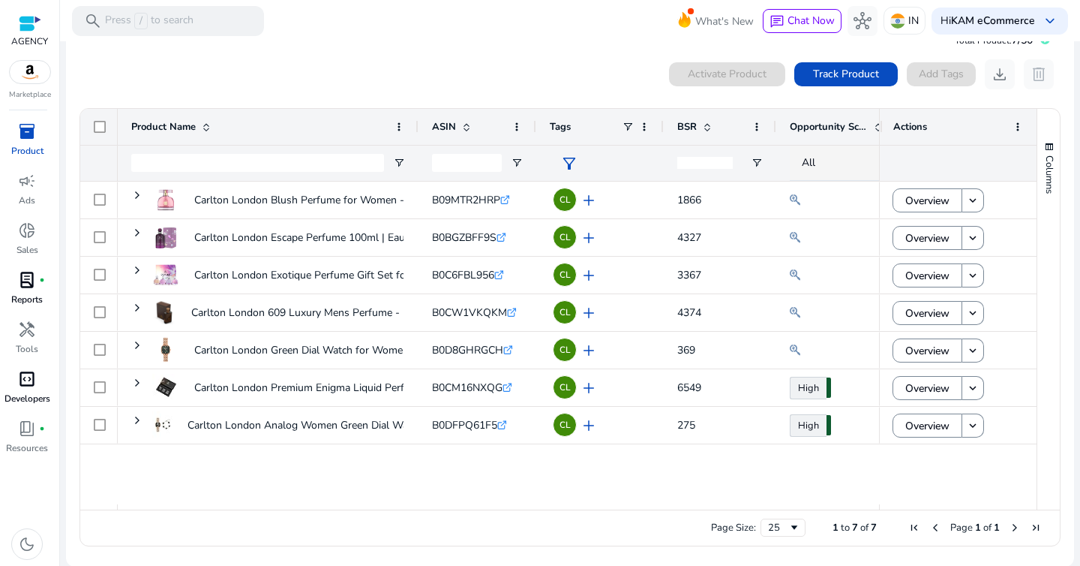
click at [487, 455] on div "₹2.63K - ₹5.26K 1866 CL add B09MTR2HRP .st0{fill:#2c8af8} Carlton London Blush …" at bounding box center [499, 343] width 762 height 323
click at [464, 467] on div "₹2.63K - ₹5.26K 1866 CL add B09MTR2HRP .st0{fill:#2c8af8} Carlton London Blush …" at bounding box center [499, 343] width 762 height 323
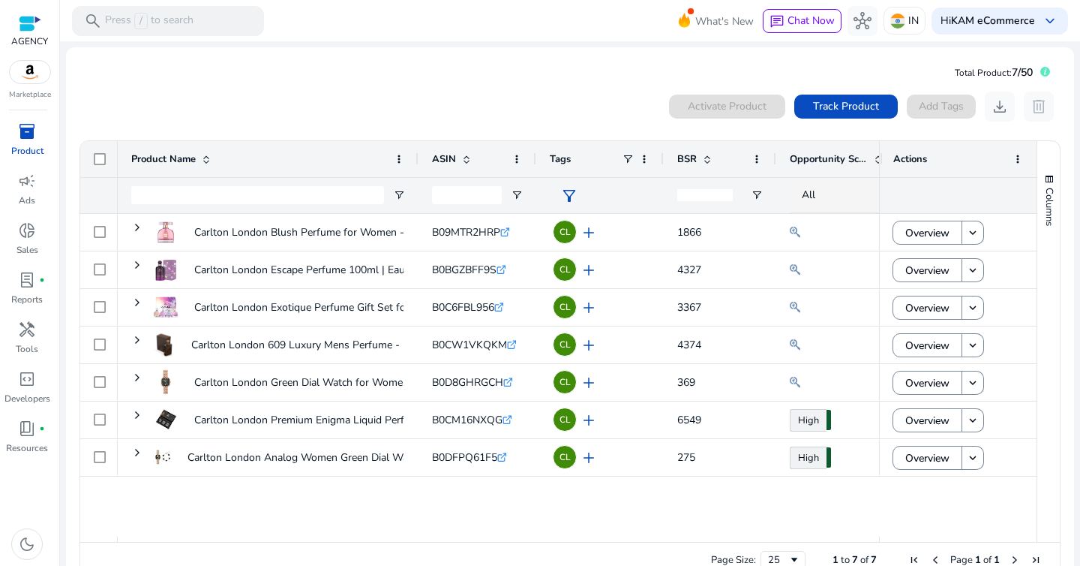
scroll to position [32, 0]
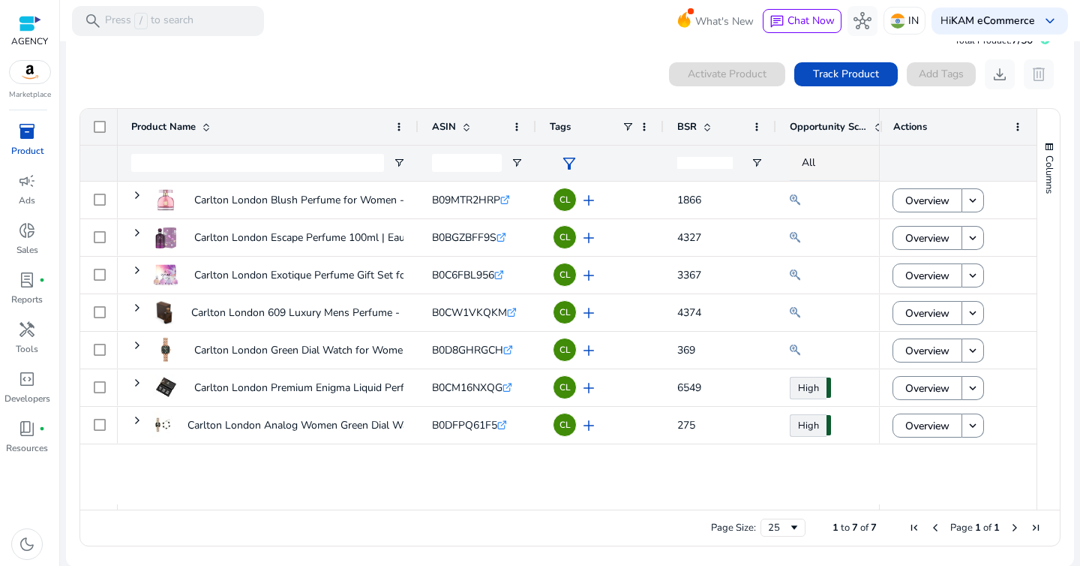
click at [402, 89] on div "0 products selected Activate Product Track Product Add Tags download delete Pre…" at bounding box center [570, 306] width 983 height 494
click at [25, 180] on span "campaign" at bounding box center [27, 181] width 18 height 18
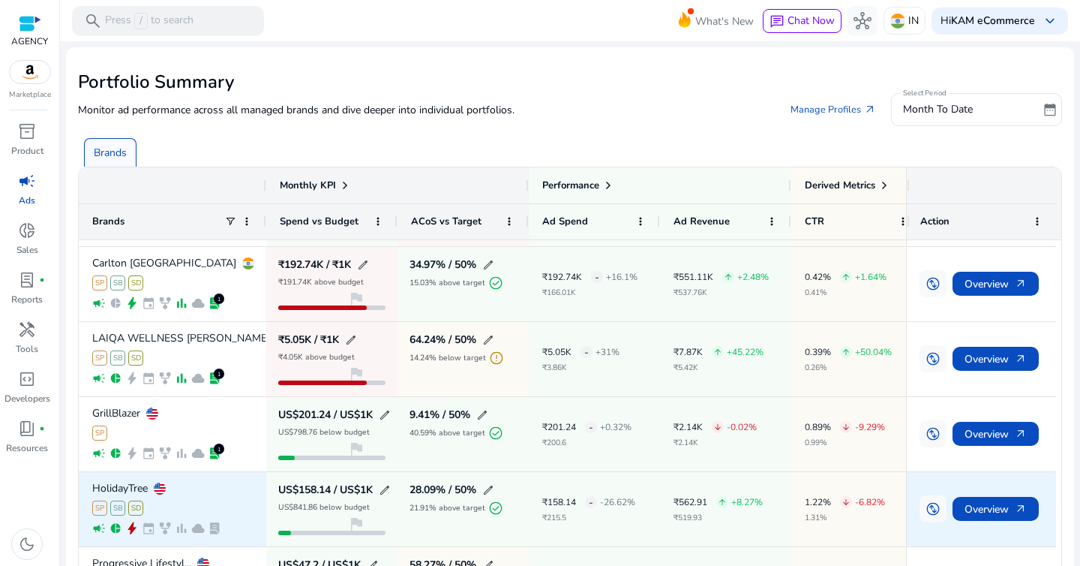
scroll to position [74, 0]
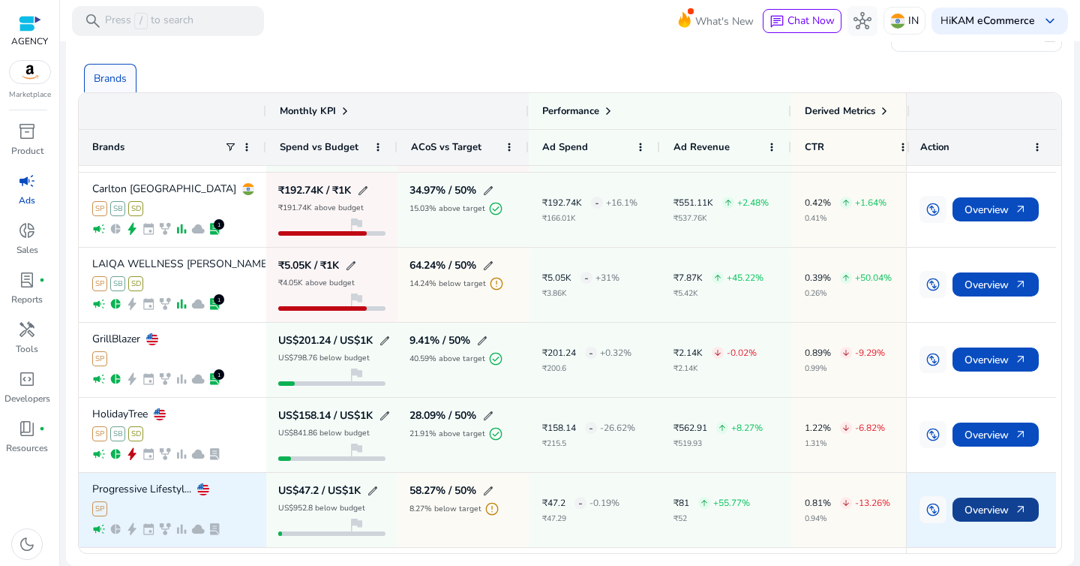
click at [970, 515] on span "Overview arrow_outward" at bounding box center [996, 509] width 62 height 31
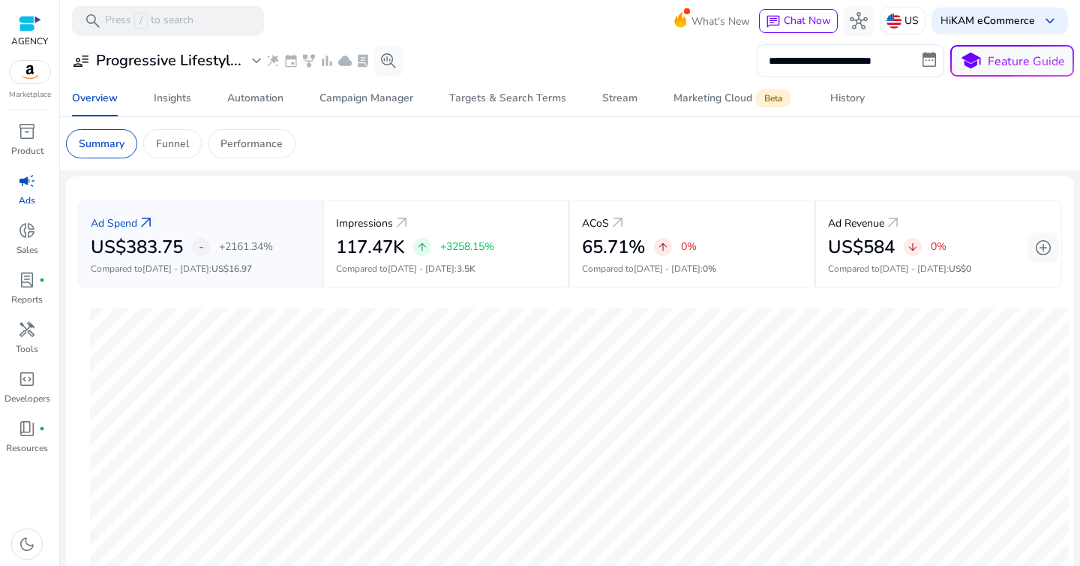
click at [29, 176] on span "campaign" at bounding box center [27, 181] width 18 height 18
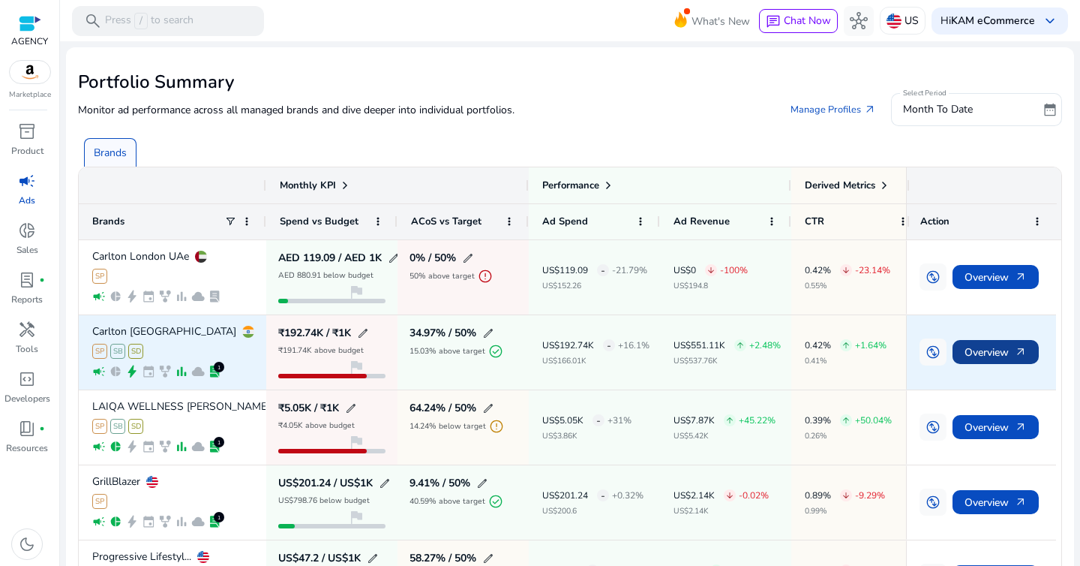
click at [993, 355] on span "Overview arrow_outward" at bounding box center [996, 352] width 62 height 31
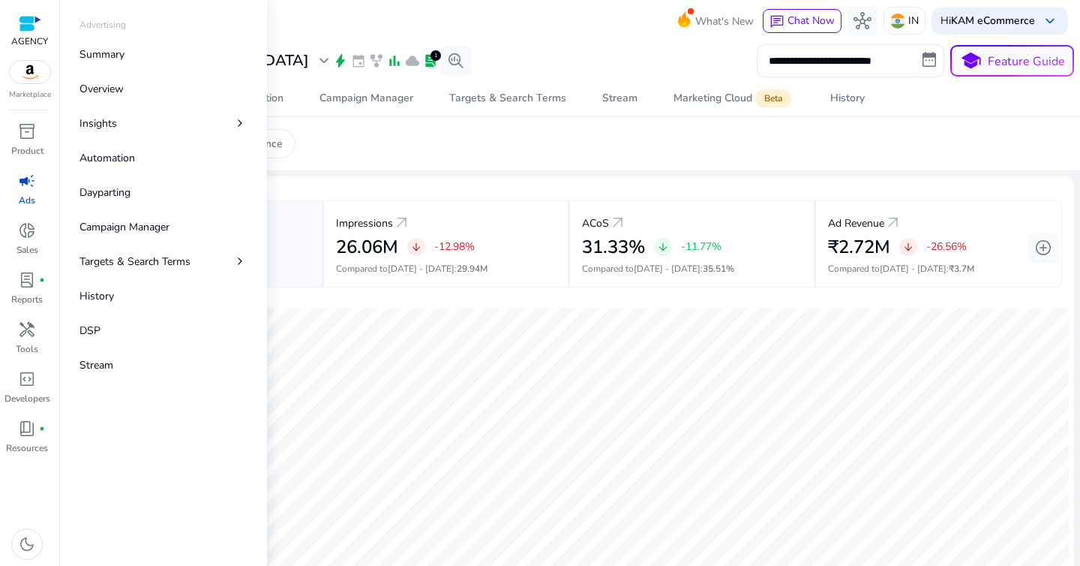
click at [28, 181] on span "campaign" at bounding box center [27, 181] width 18 height 18
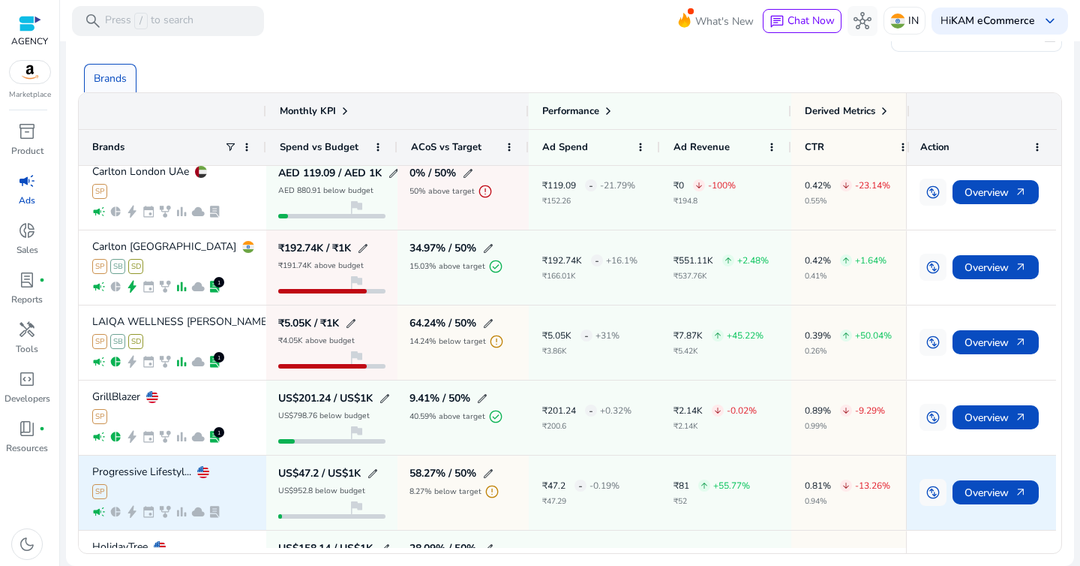
scroll to position [2, 0]
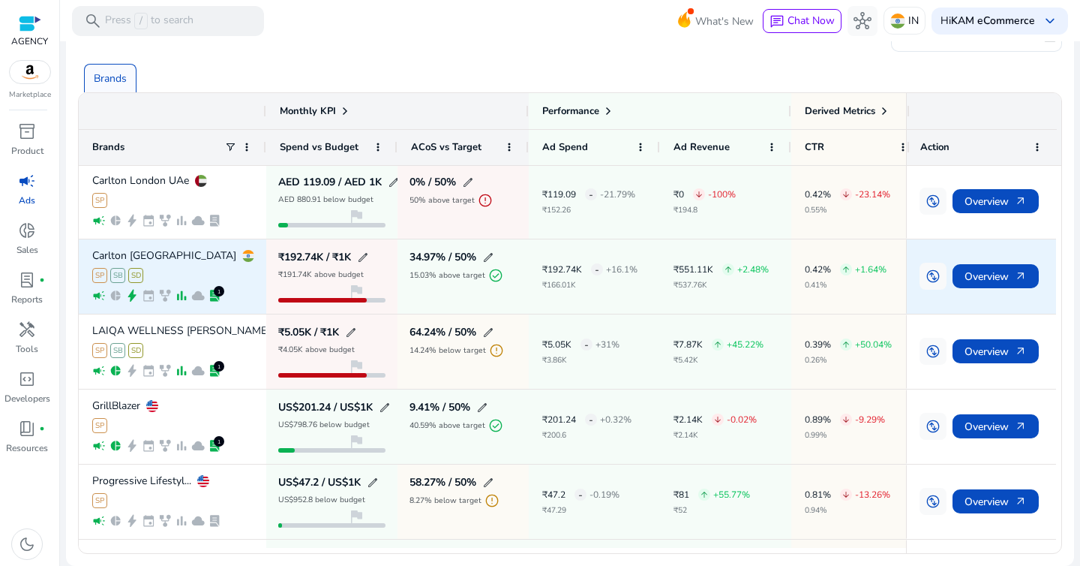
click at [116, 254] on p "Carlton [GEOGRAPHIC_DATA]" at bounding box center [164, 256] width 144 height 11
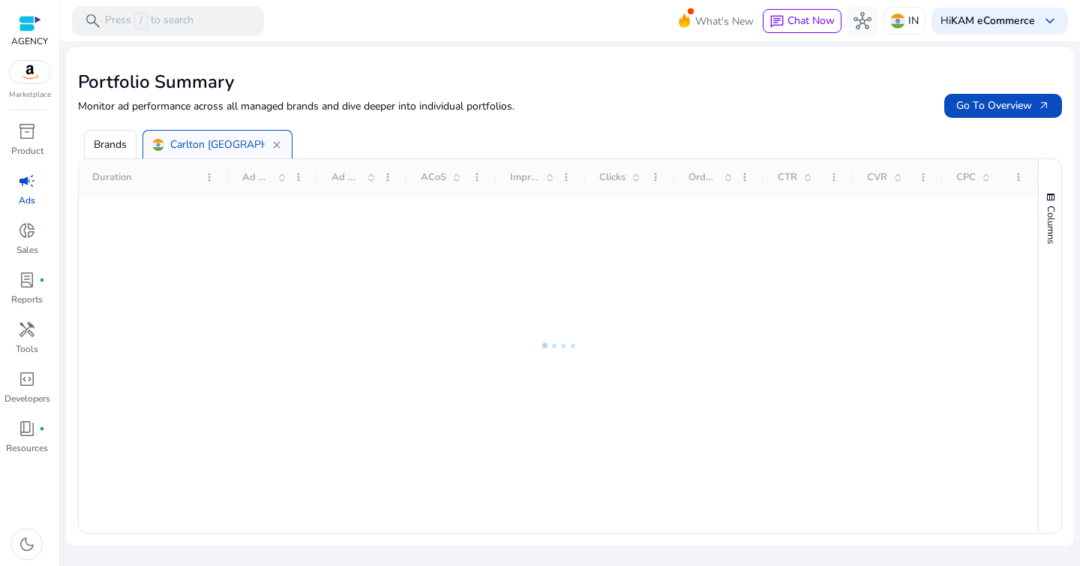
scroll to position [0, 0]
click at [116, 254] on div at bounding box center [559, 346] width 960 height 374
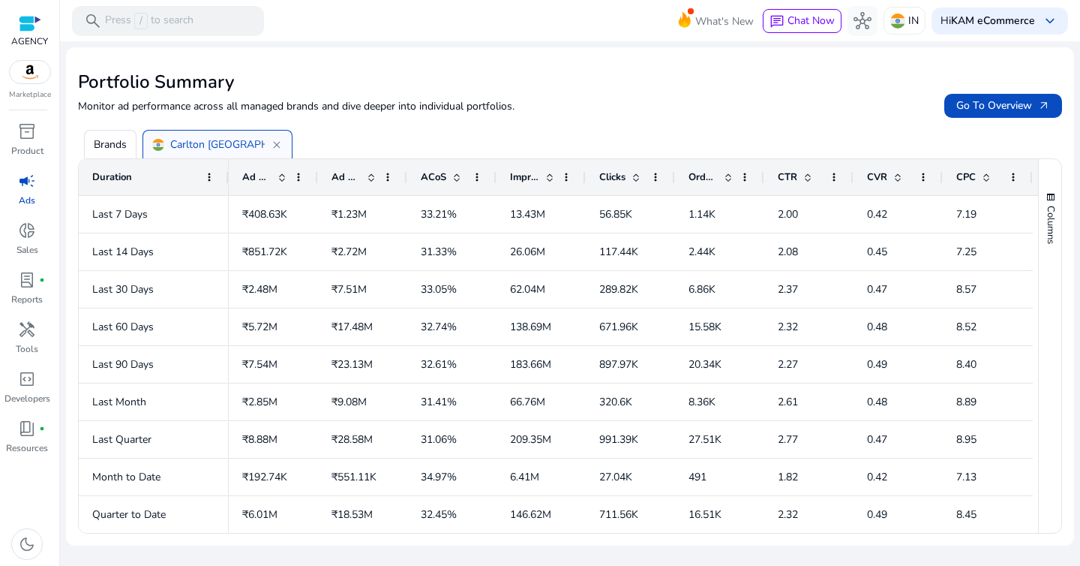
click at [365, 144] on div "Brands Carlton London close" at bounding box center [573, 138] width 990 height 41
click at [281, 143] on span "close" at bounding box center [277, 145] width 12 height 12
